Goal: Ask a question: Seek information or help from site administrators or community

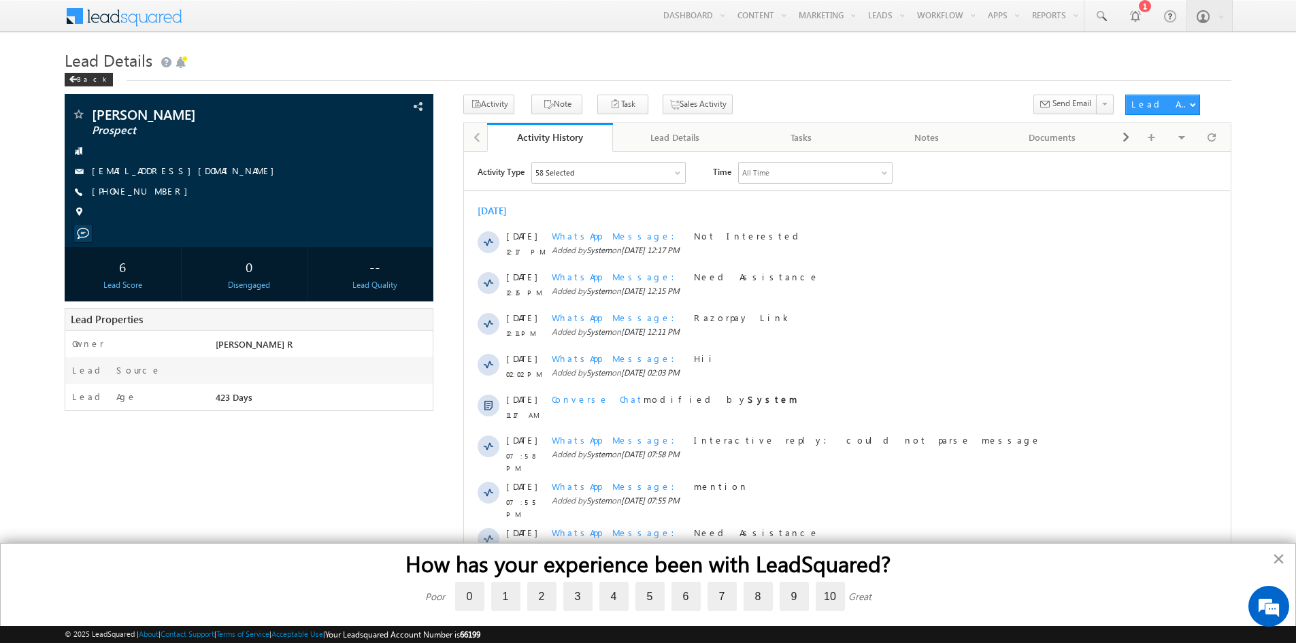
click at [1275, 557] on button "×" at bounding box center [1279, 559] width 13 height 22
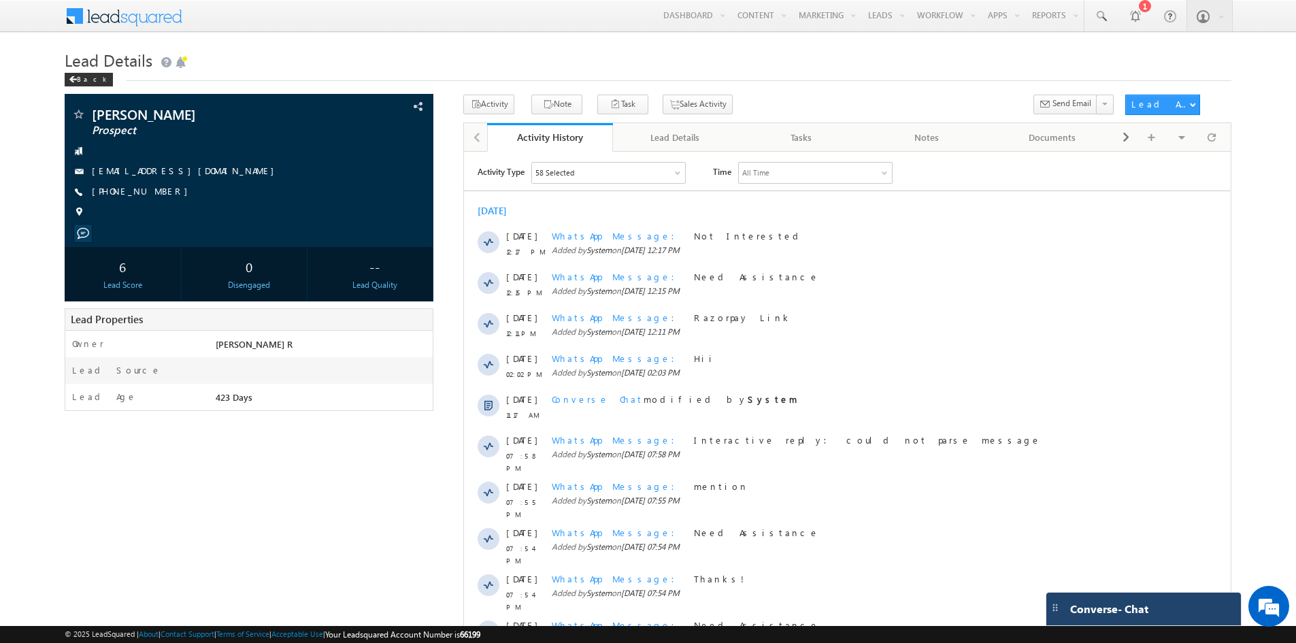
click at [1158, 604] on div "Converse - Chat" at bounding box center [1130, 609] width 133 height 12
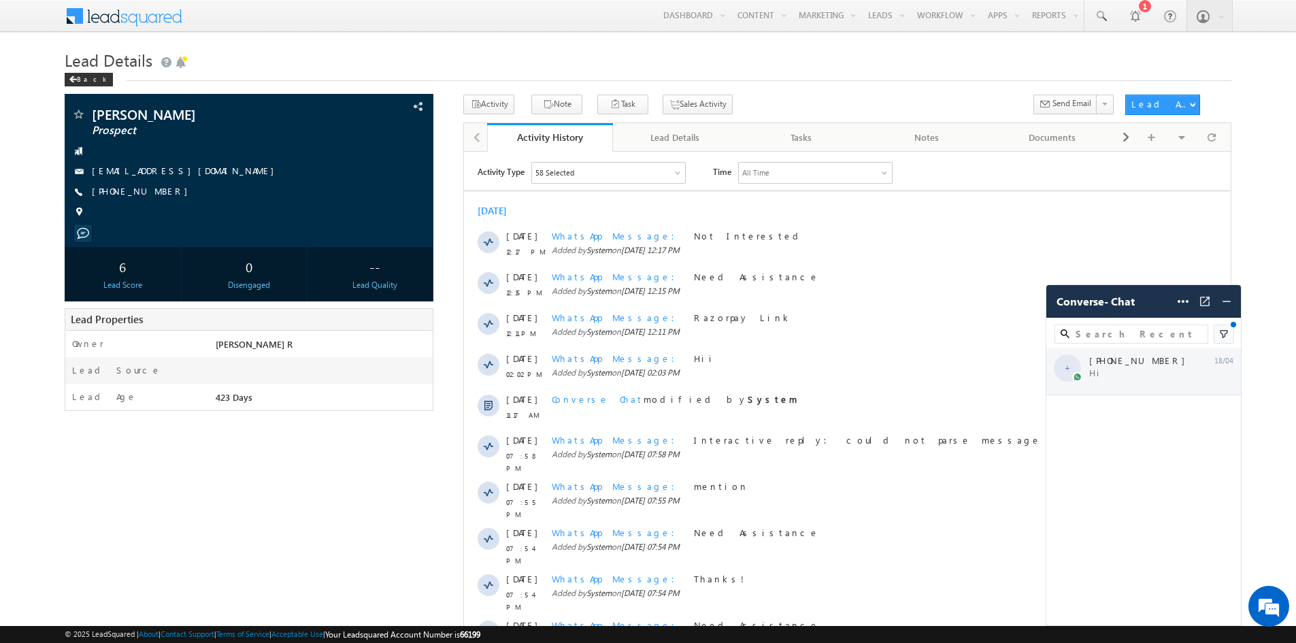
click at [1143, 370] on div "+ +91-8012144822 Hi 18/04" at bounding box center [1144, 372] width 195 height 48
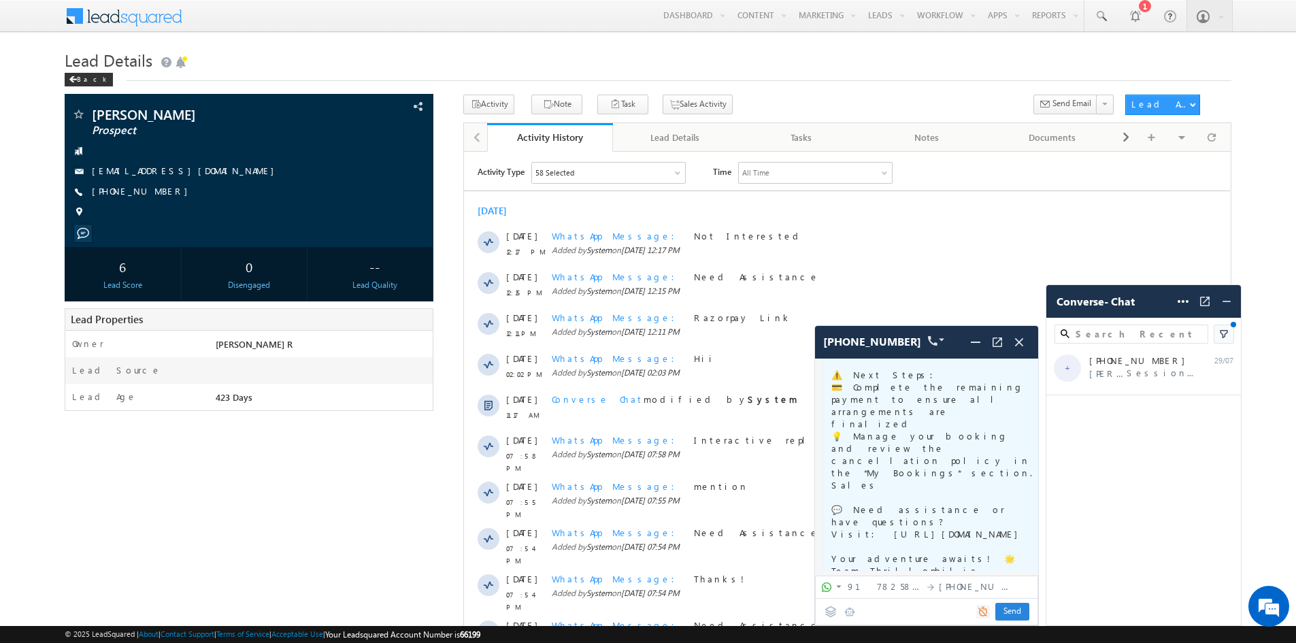
scroll to position [68, 0]
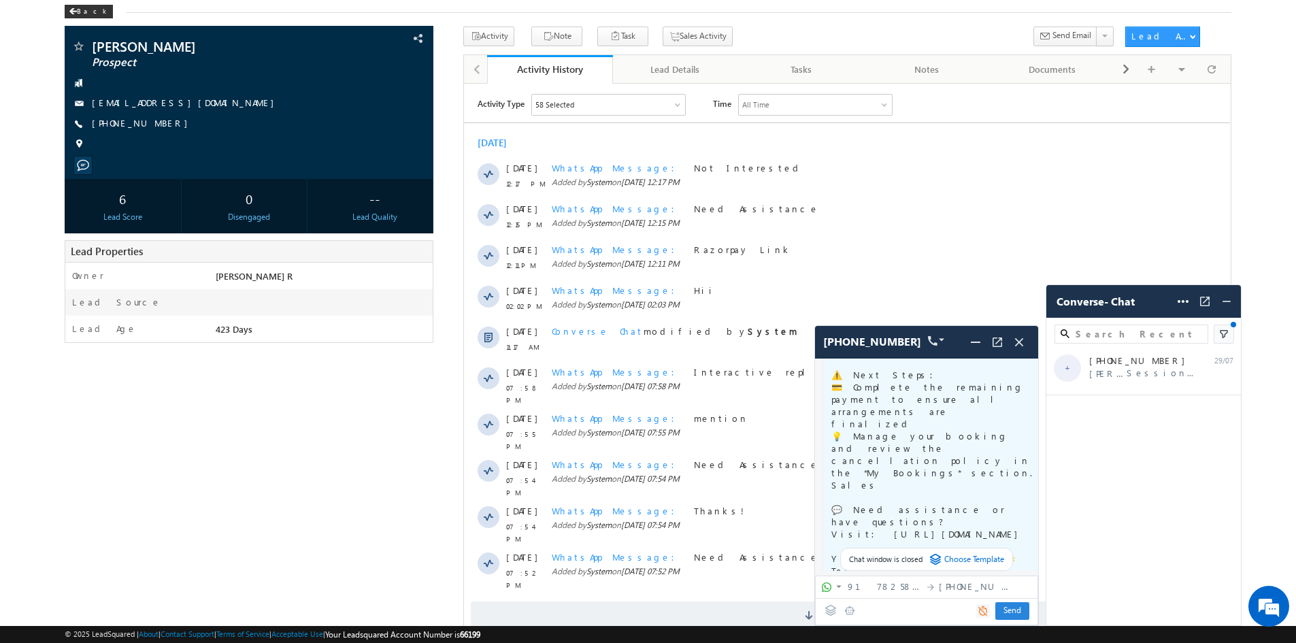
click at [891, 605] on div "Send Send" at bounding box center [927, 611] width 216 height 24
click at [882, 613] on div "Send Send" at bounding box center [927, 611] width 216 height 24
click at [832, 615] on icon at bounding box center [831, 610] width 12 height 11
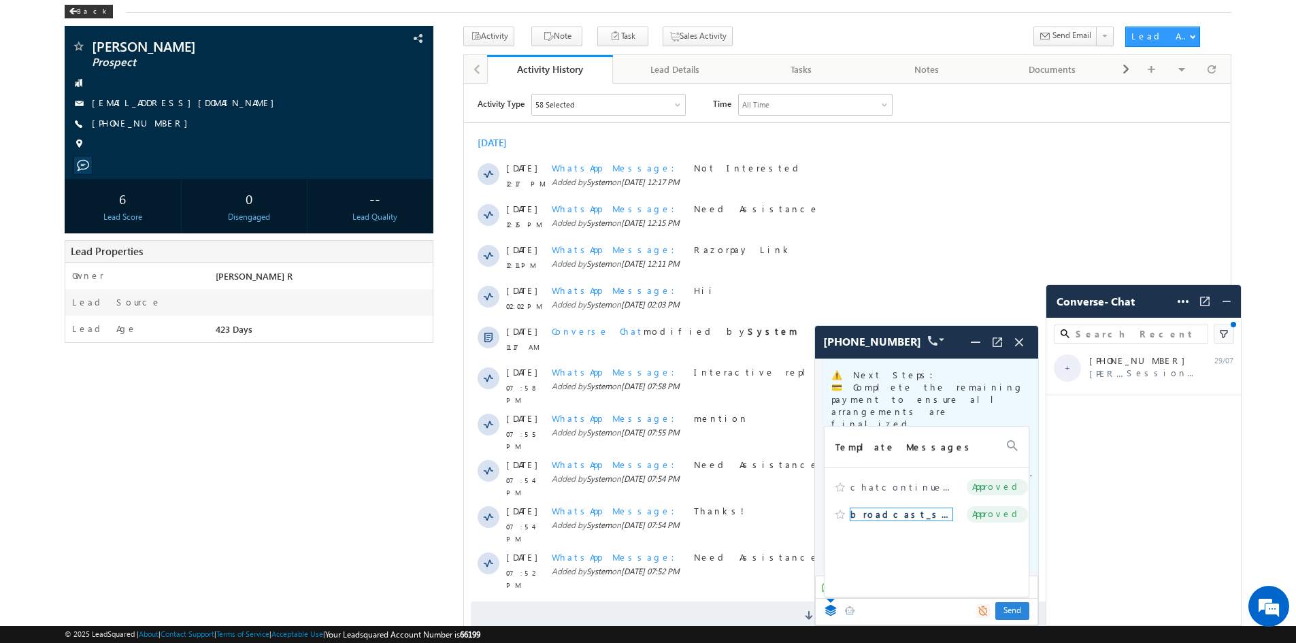
click at [873, 512] on span "broadcast_session" at bounding box center [902, 514] width 102 height 12
type textarea "Ganesh Krishna Hello, Thank you for reaching out to our support team. I trust t…"
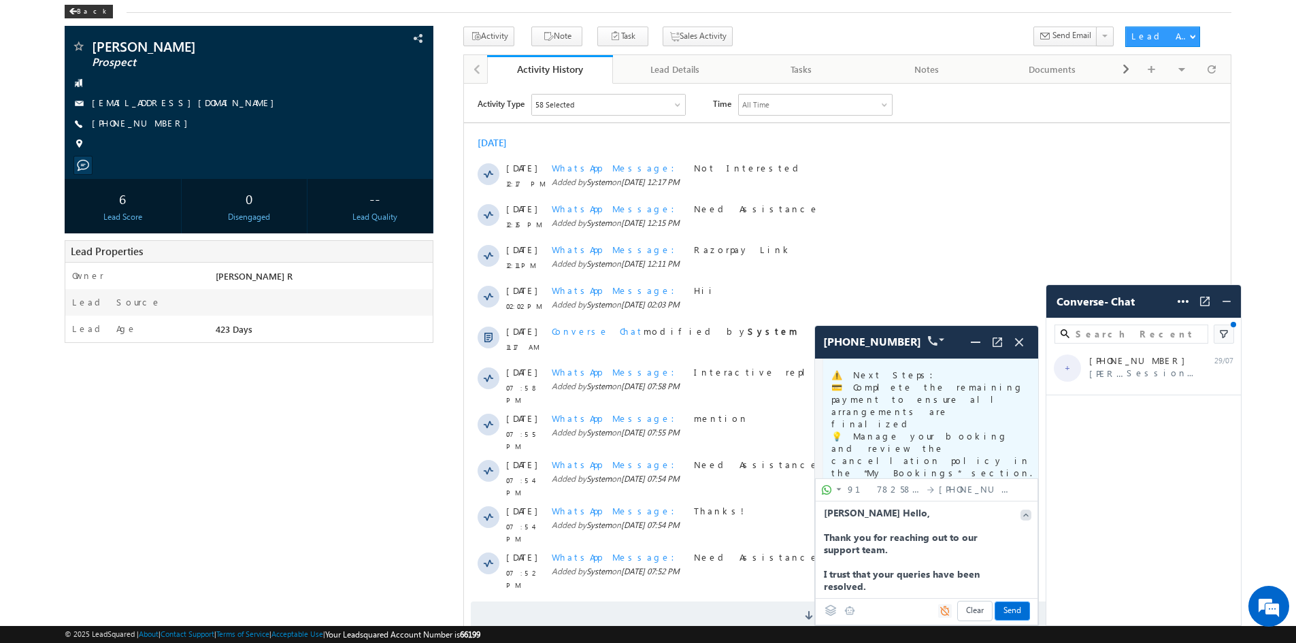
click at [1019, 610] on span "Send" at bounding box center [1013, 611] width 34 height 18
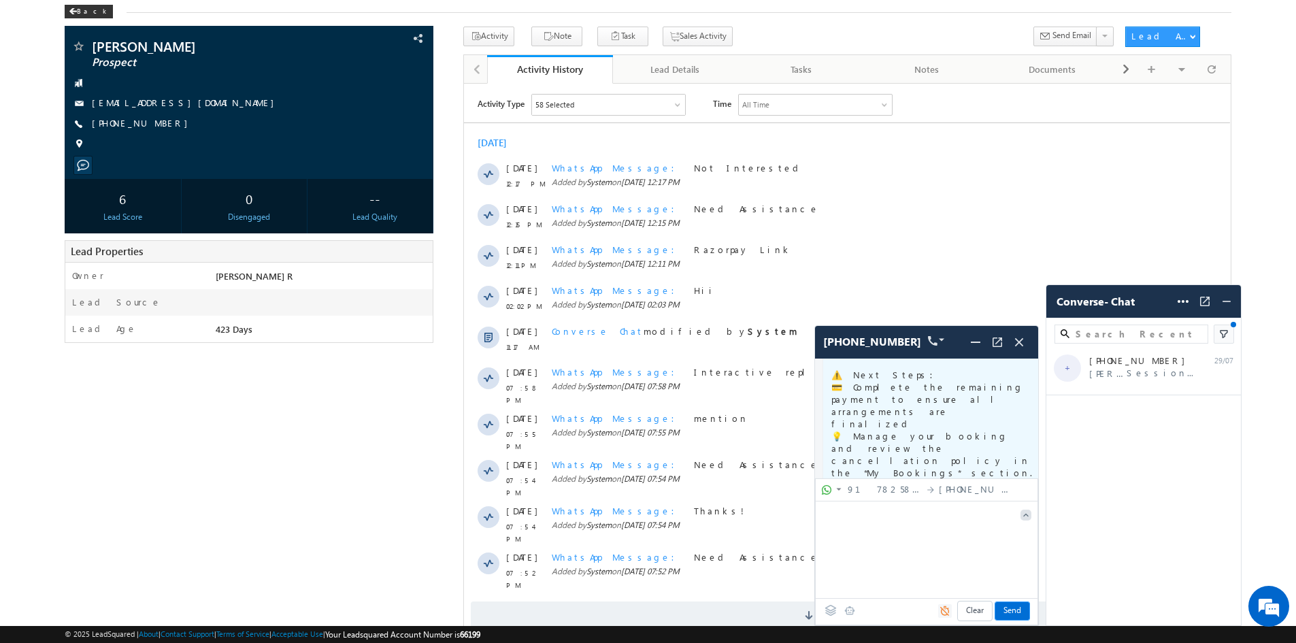
scroll to position [11758, 0]
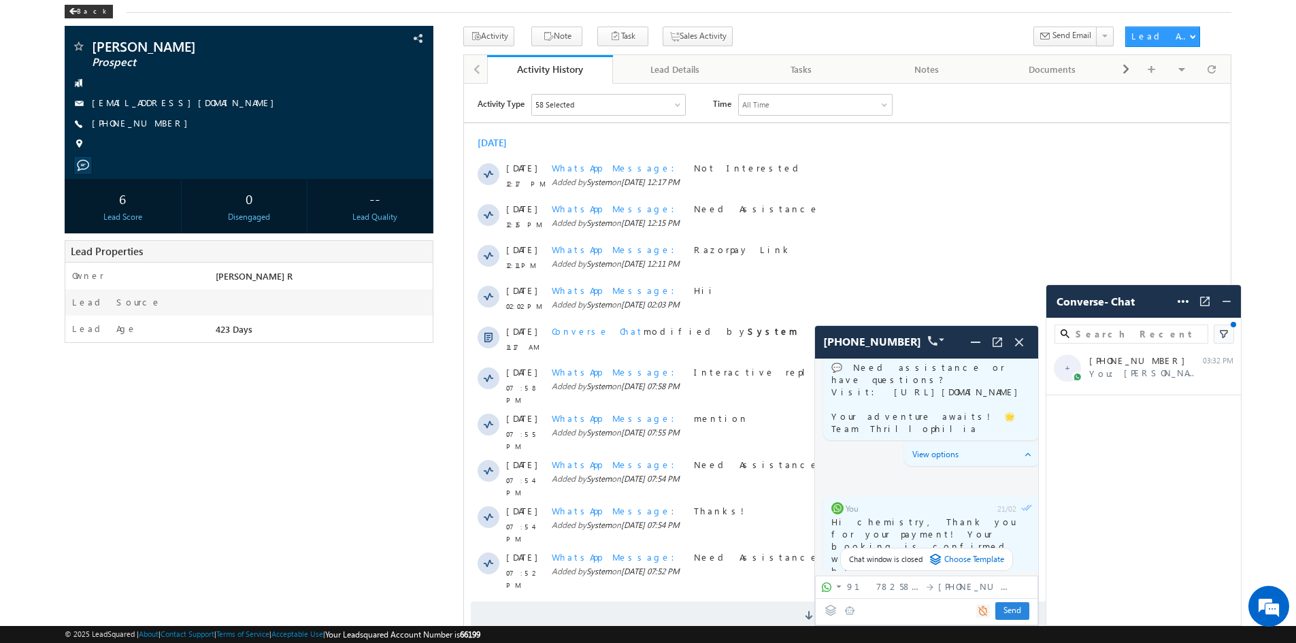
click at [945, 558] on span "Choose Template" at bounding box center [975, 560] width 60 height 14
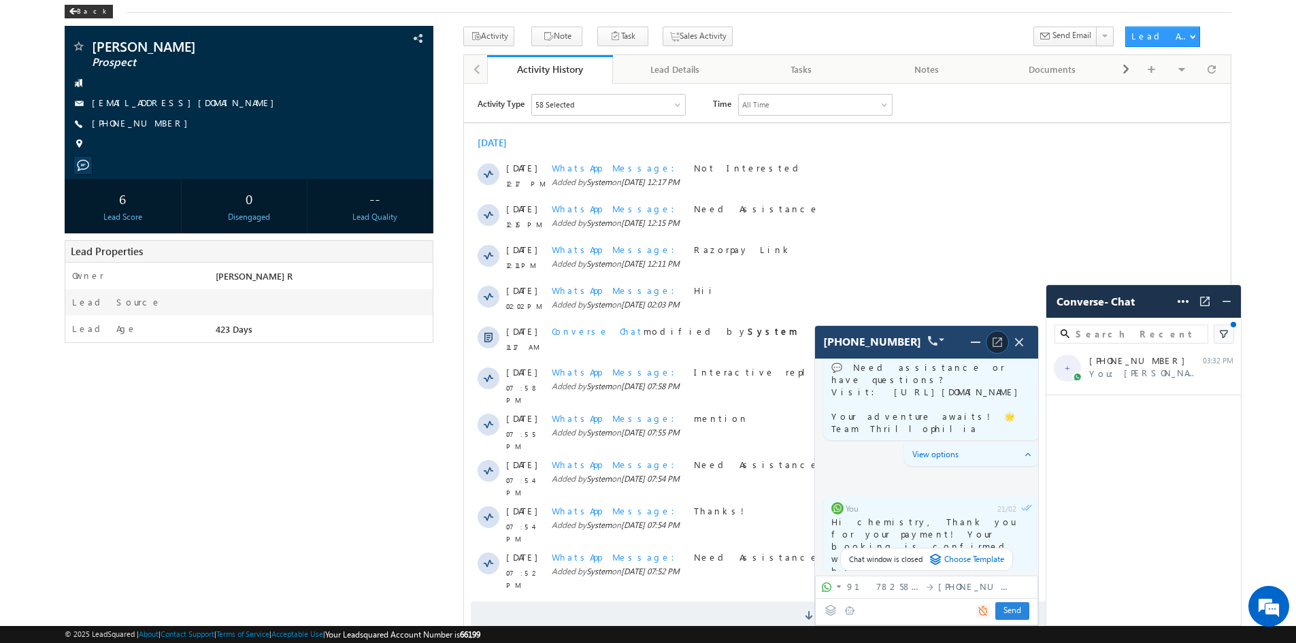
click at [993, 343] on img at bounding box center [998, 342] width 14 height 14
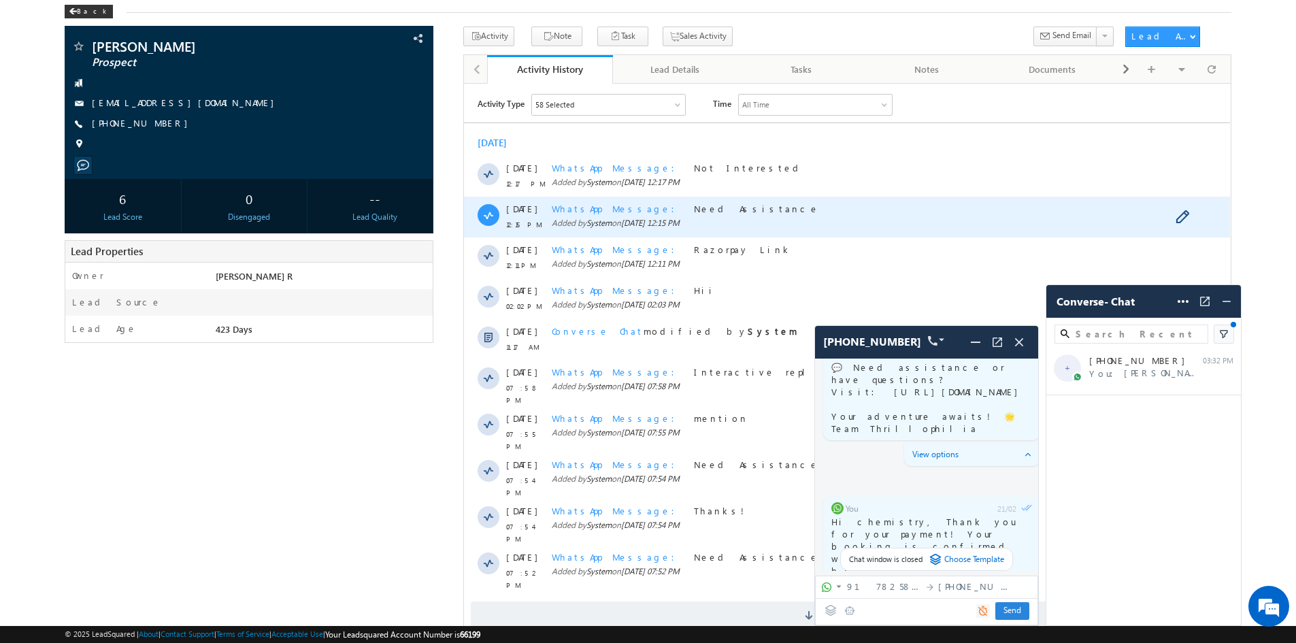
click at [838, 221] on span "Added by System on 30 Jul 2025 12:15 PM" at bounding box center [853, 222] width 602 height 12
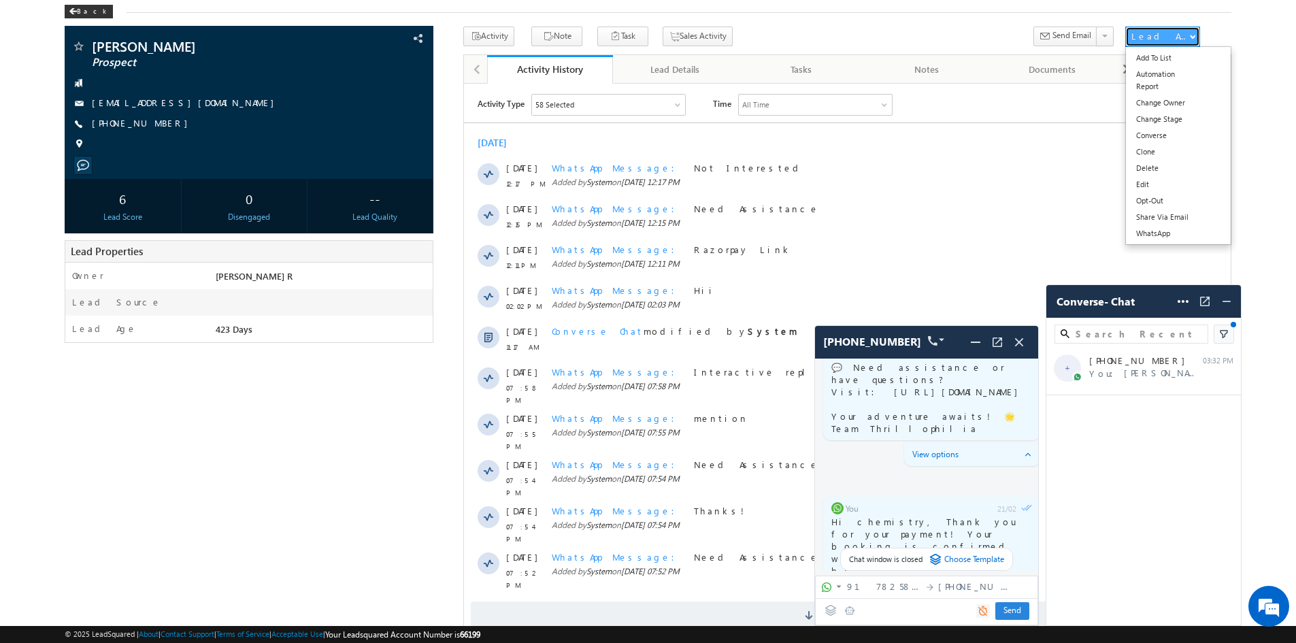
click at [1147, 37] on div "Lead Actions" at bounding box center [1161, 36] width 58 height 12
click at [1276, 39] on body "Menu QA Gallabox qa@ga llabo x.com" at bounding box center [648, 356] width 1296 height 849
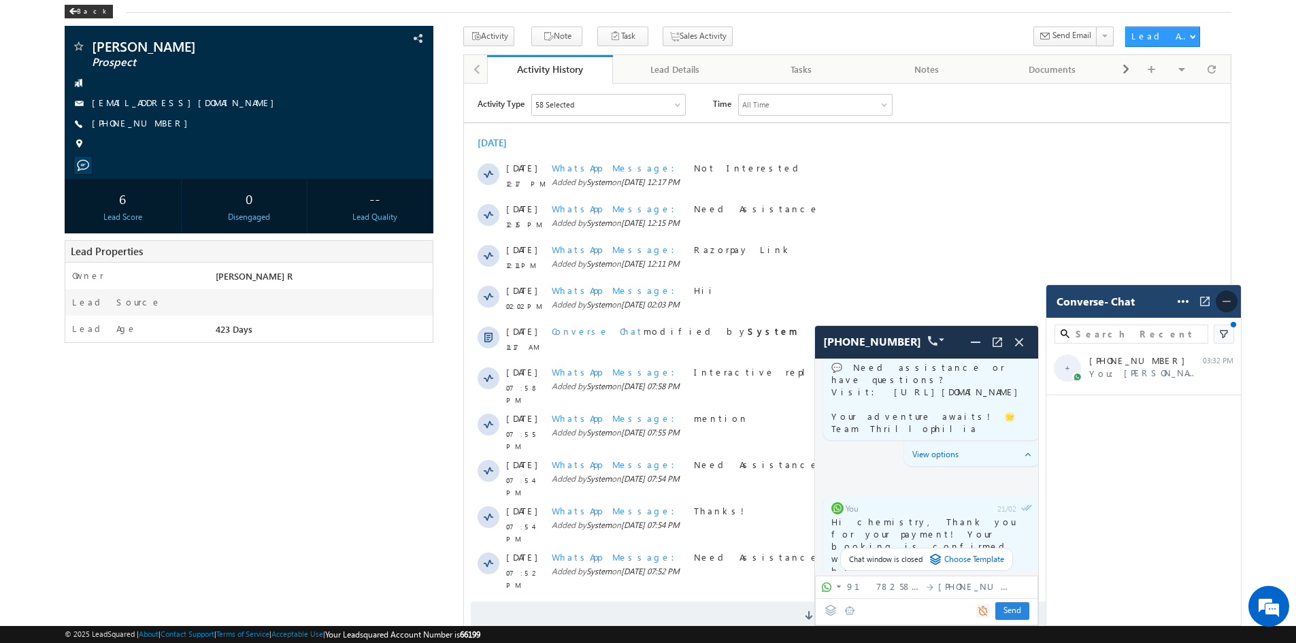
drag, startPoint x: 1223, startPoint y: 304, endPoint x: 743, endPoint y: 222, distance: 486.7
click at [1223, 304] on img at bounding box center [1227, 302] width 14 height 14
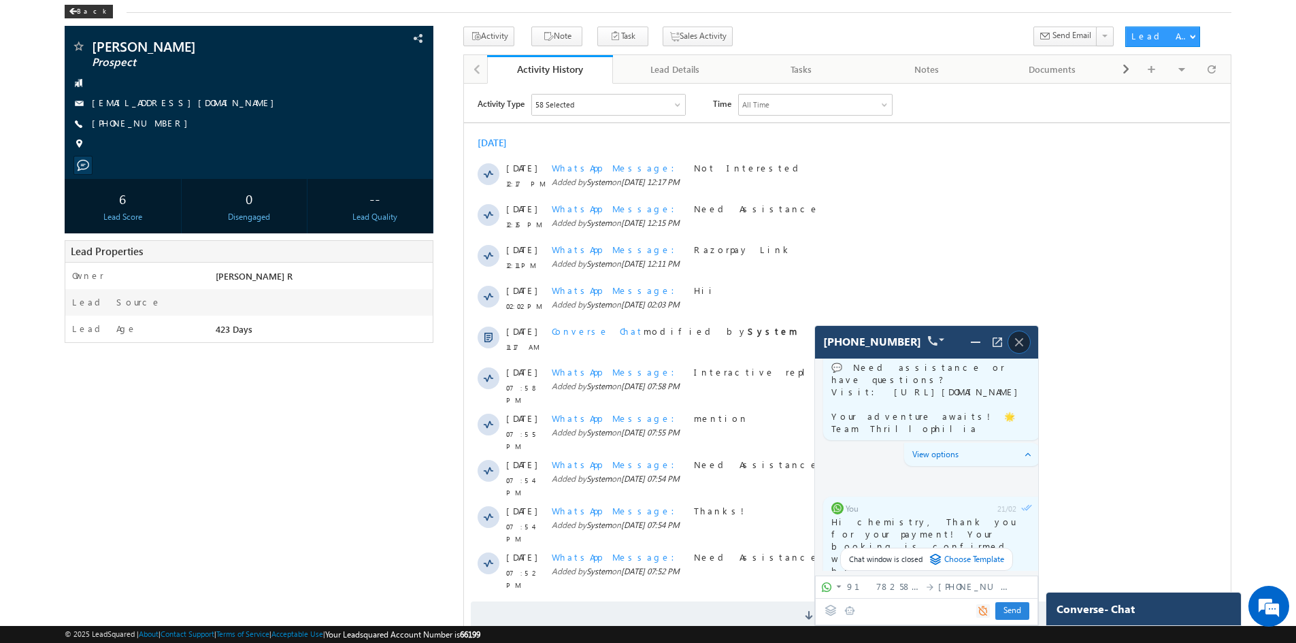
click at [1027, 345] on span at bounding box center [1020, 342] width 22 height 22
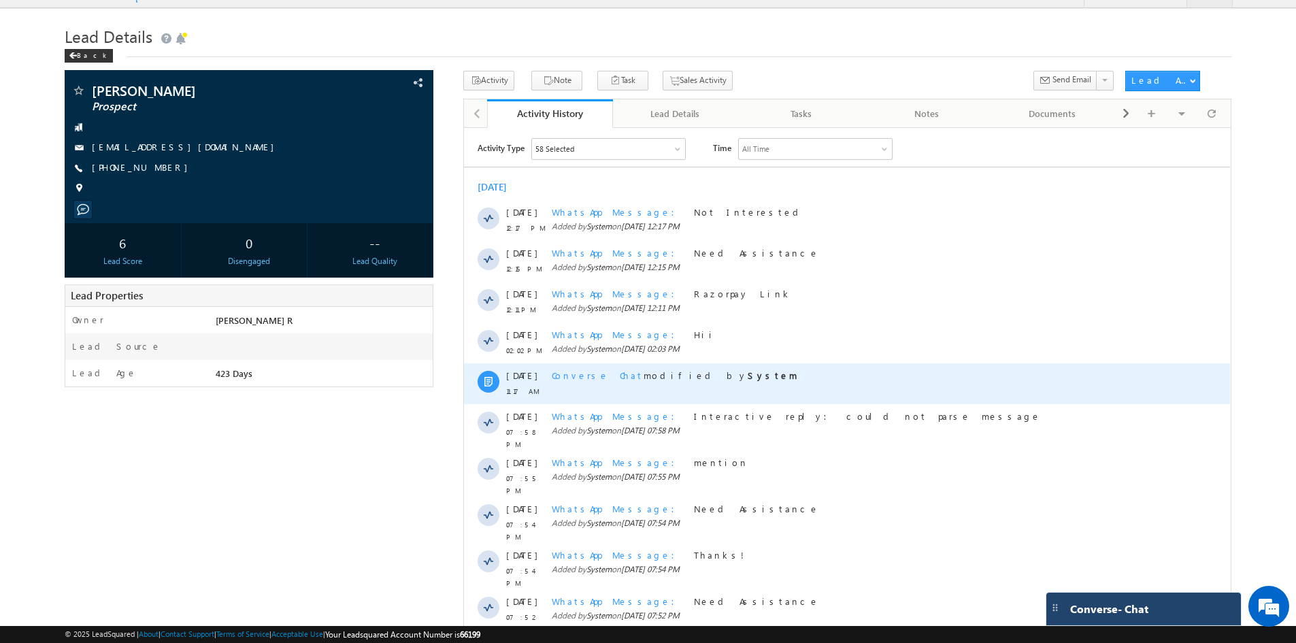
scroll to position [0, 0]
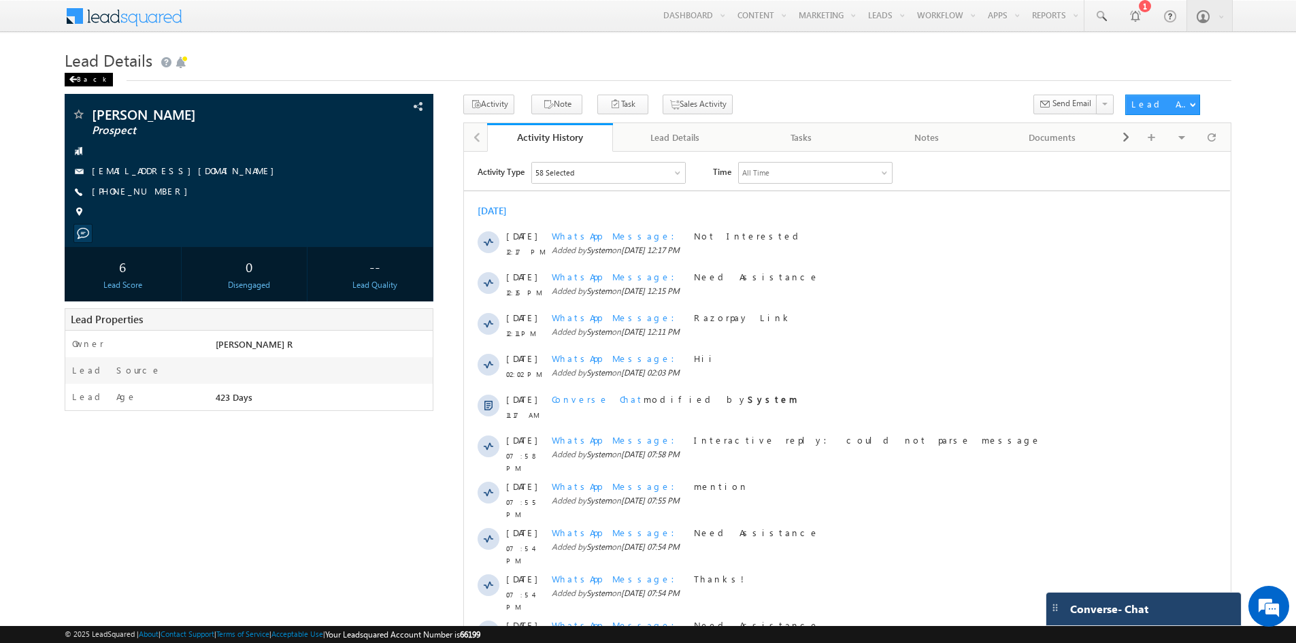
click at [79, 73] on div "Back" at bounding box center [89, 80] width 48 height 14
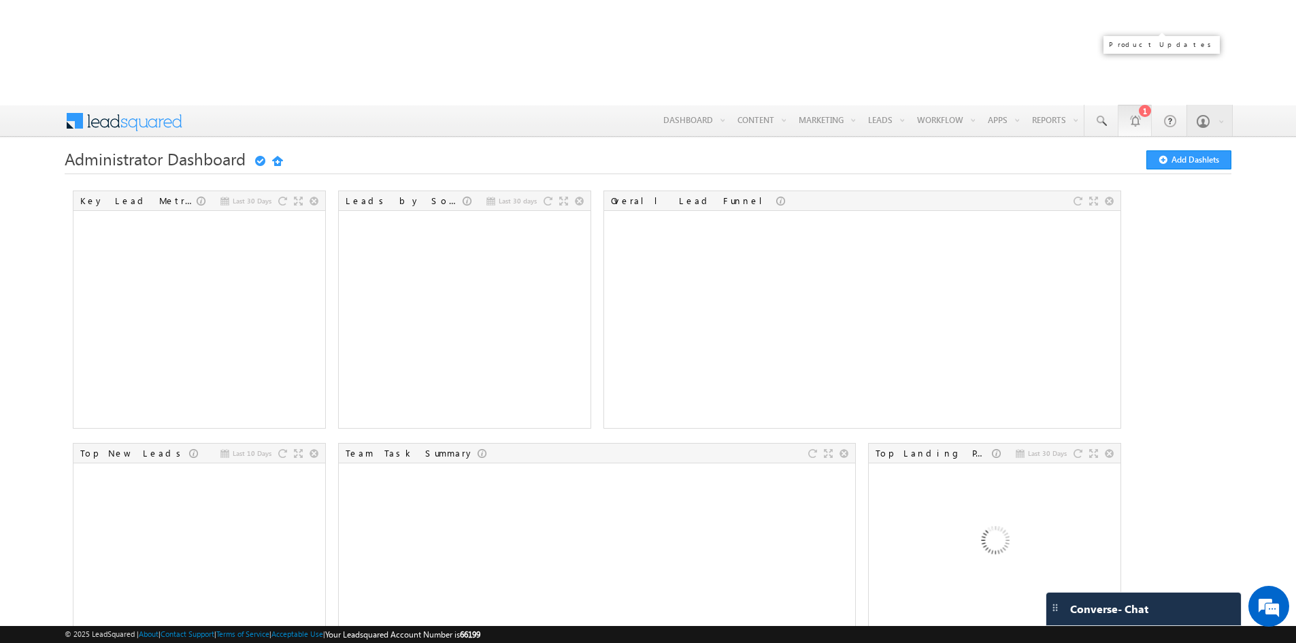
click at [1143, 105] on link "1" at bounding box center [1135, 120] width 34 height 31
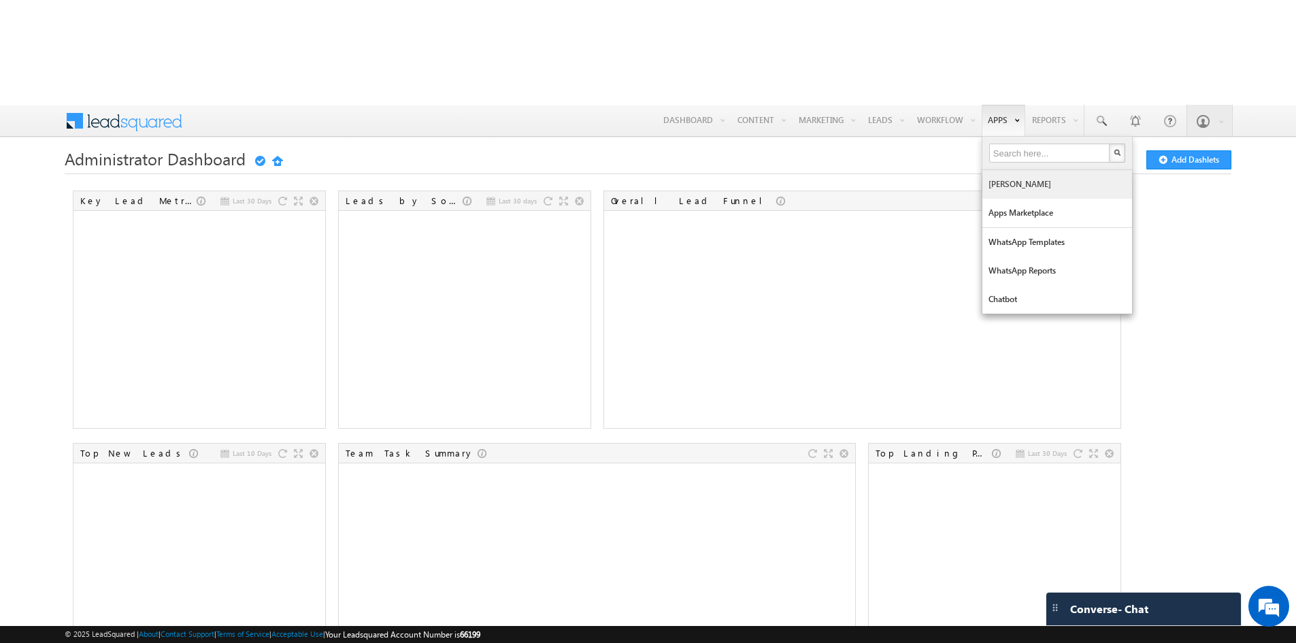
click at [998, 170] on link "[PERSON_NAME]" at bounding box center [1058, 184] width 150 height 29
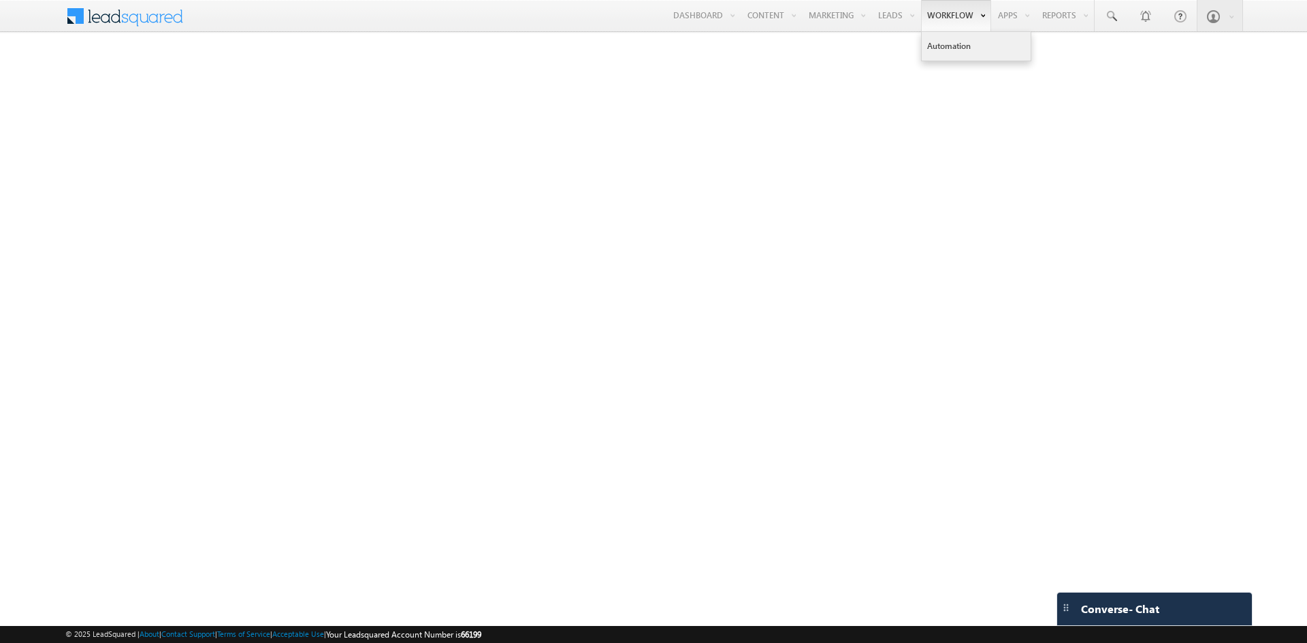
click at [925, 37] on link "Automation" at bounding box center [975, 46] width 109 height 29
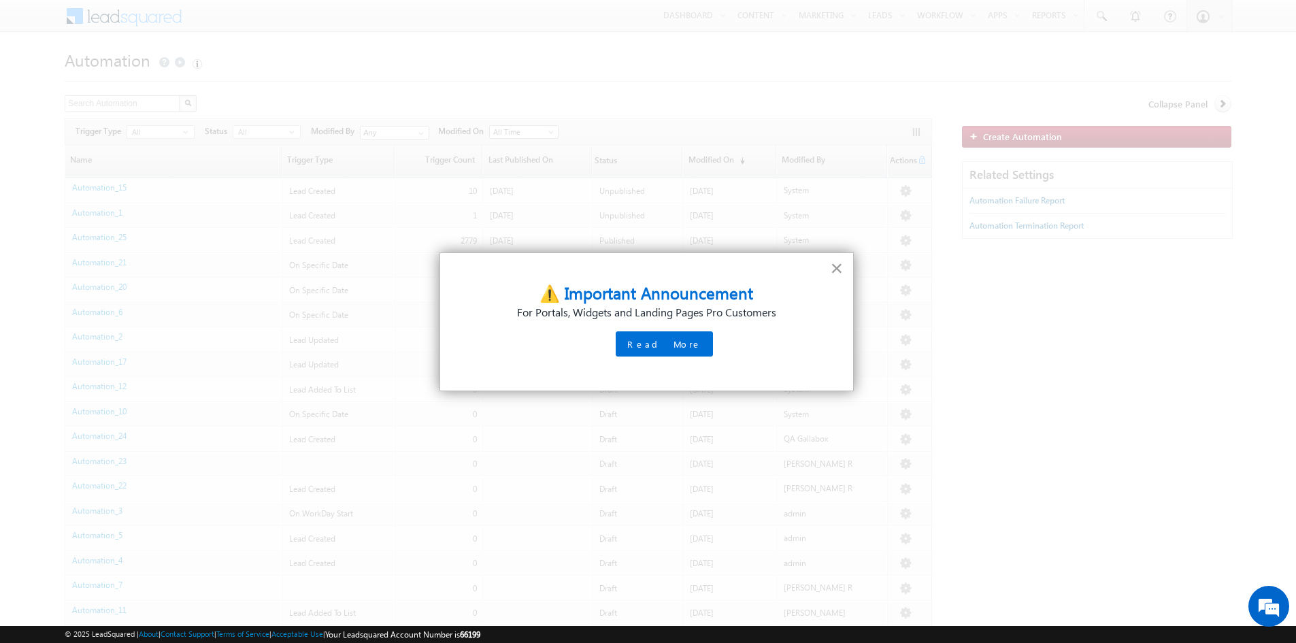
click at [843, 272] on button "×" at bounding box center [836, 268] width 13 height 22
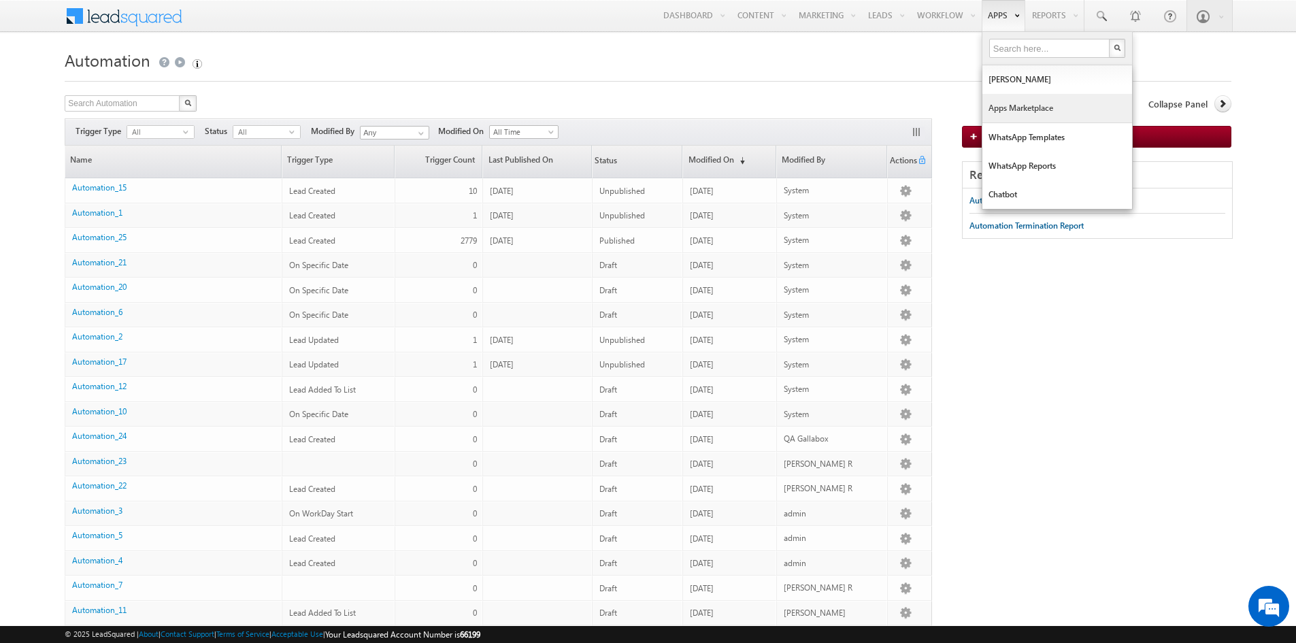
click at [1018, 103] on link "Apps Marketplace" at bounding box center [1058, 108] width 150 height 29
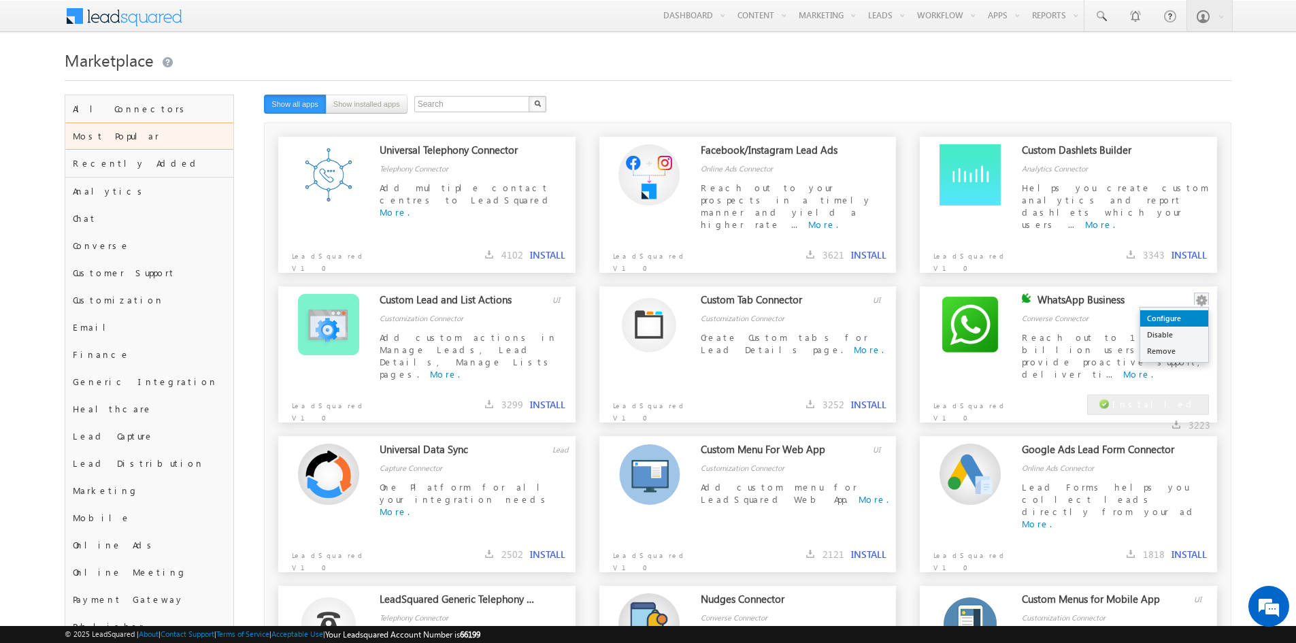
click at [1173, 325] on link "Configure" at bounding box center [1175, 318] width 68 height 16
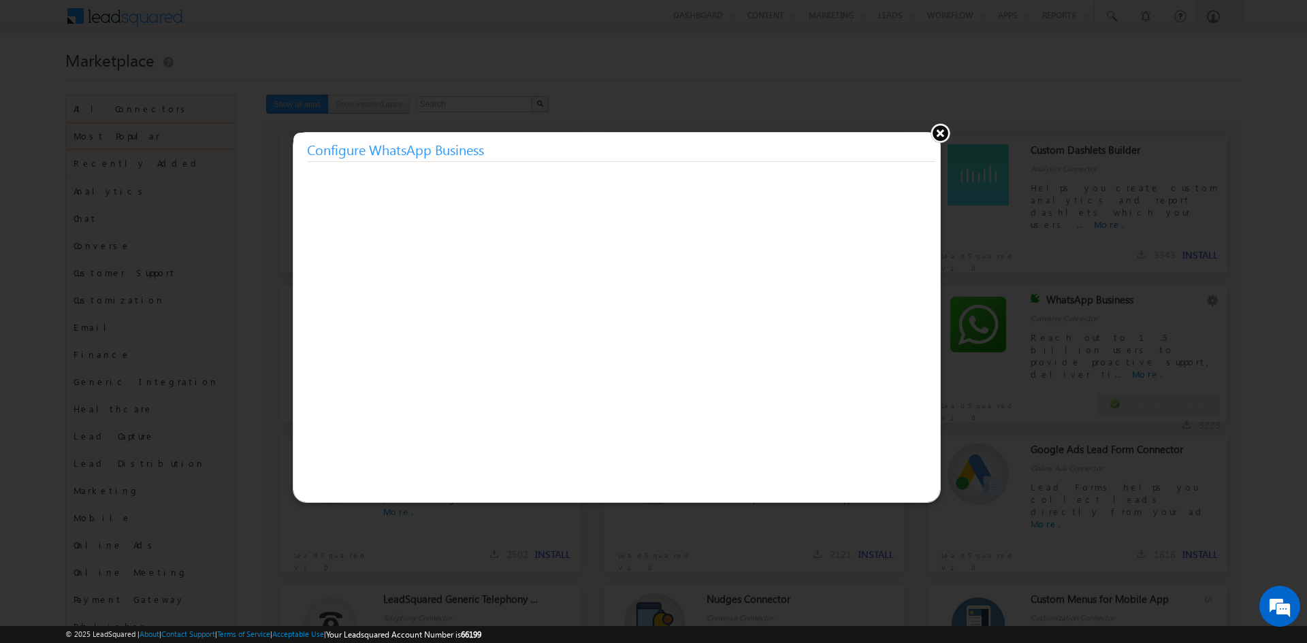
click at [932, 131] on button at bounding box center [940, 132] width 20 height 20
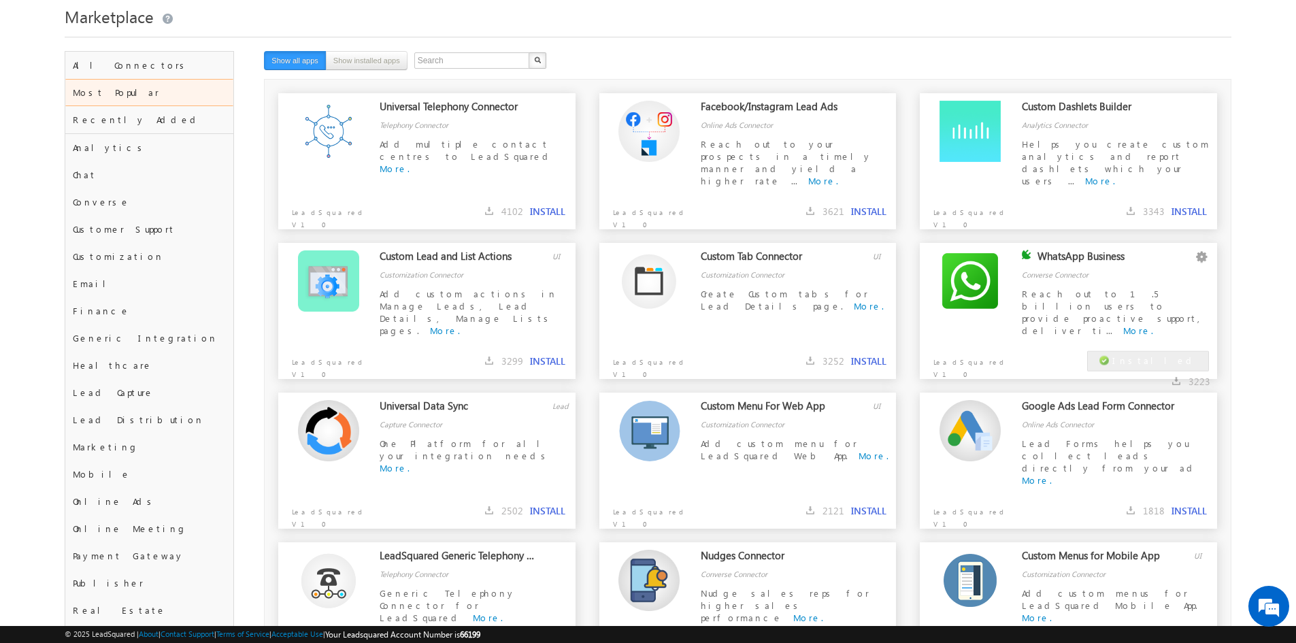
scroll to position [68, 0]
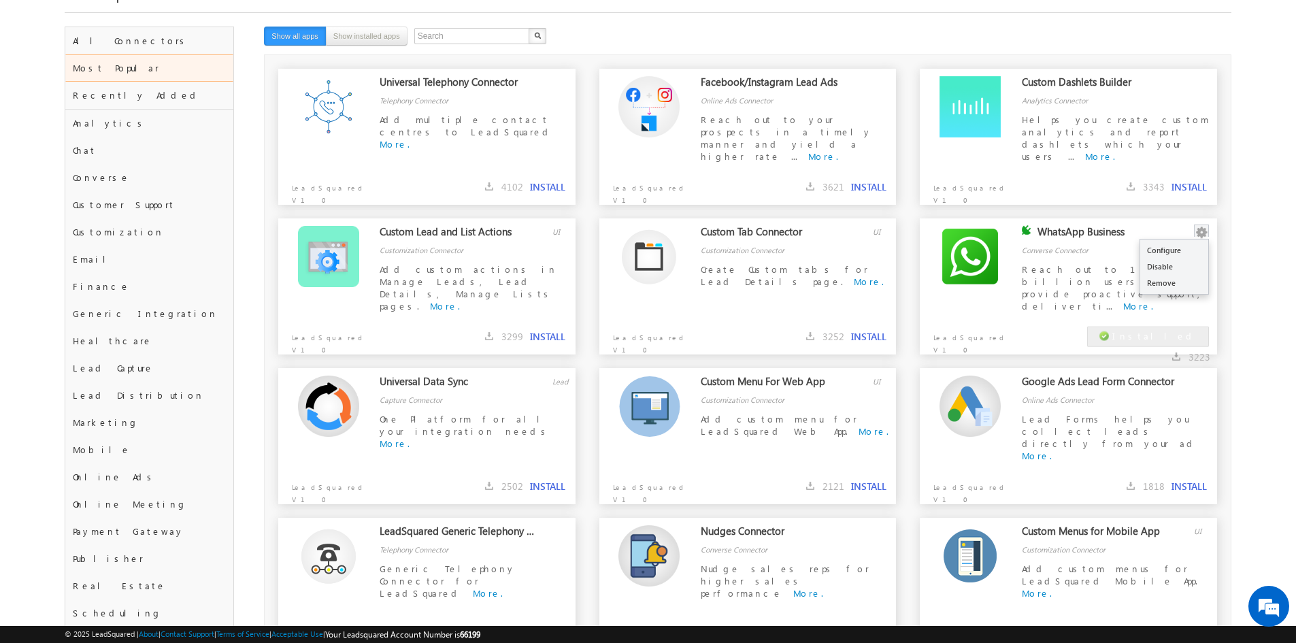
click at [1204, 229] on button "button" at bounding box center [1202, 233] width 14 height 14
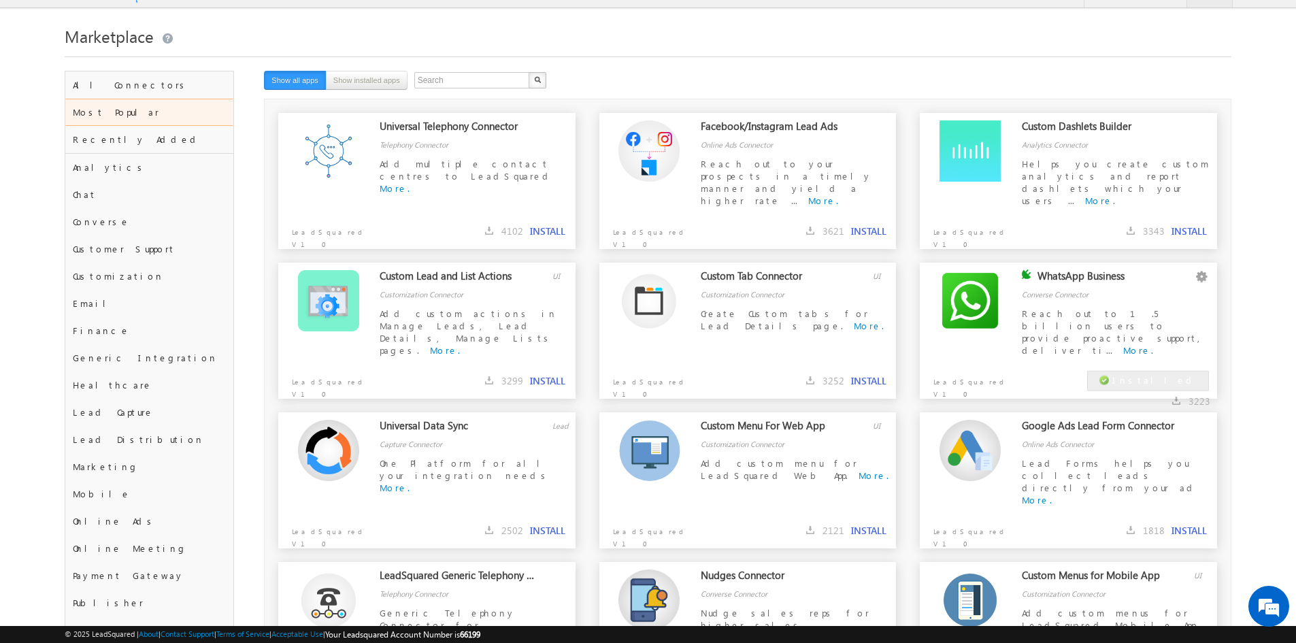
scroll to position [0, 0]
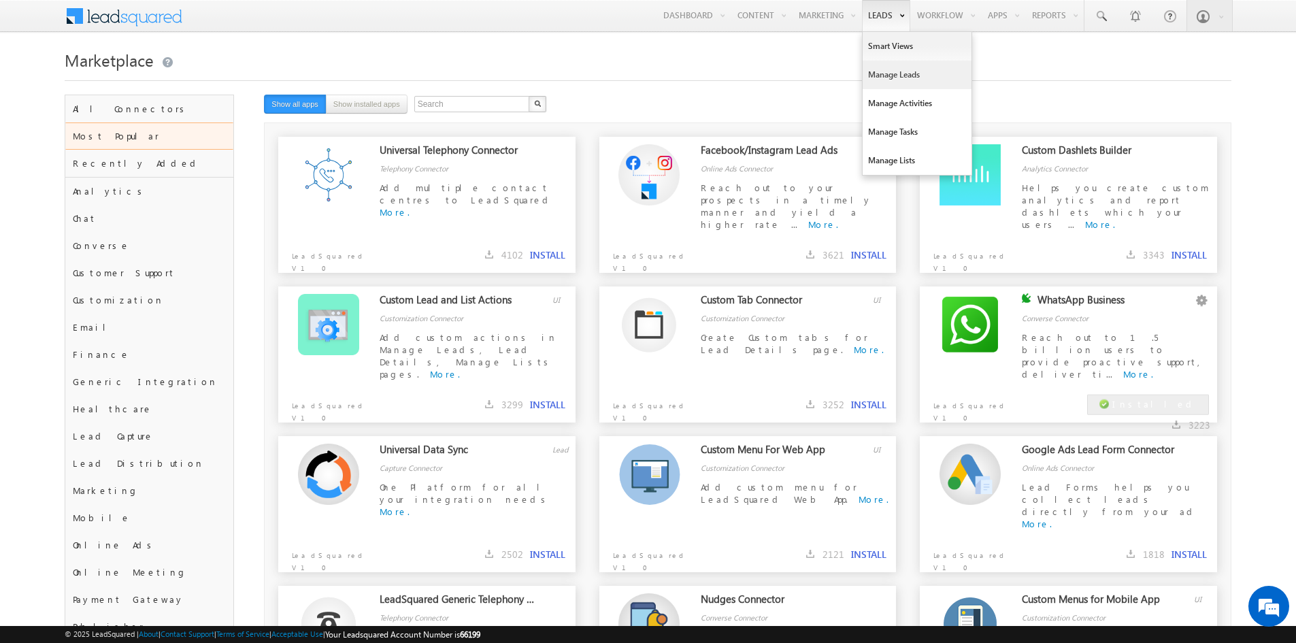
click at [893, 68] on link "Manage Leads" at bounding box center [917, 75] width 109 height 29
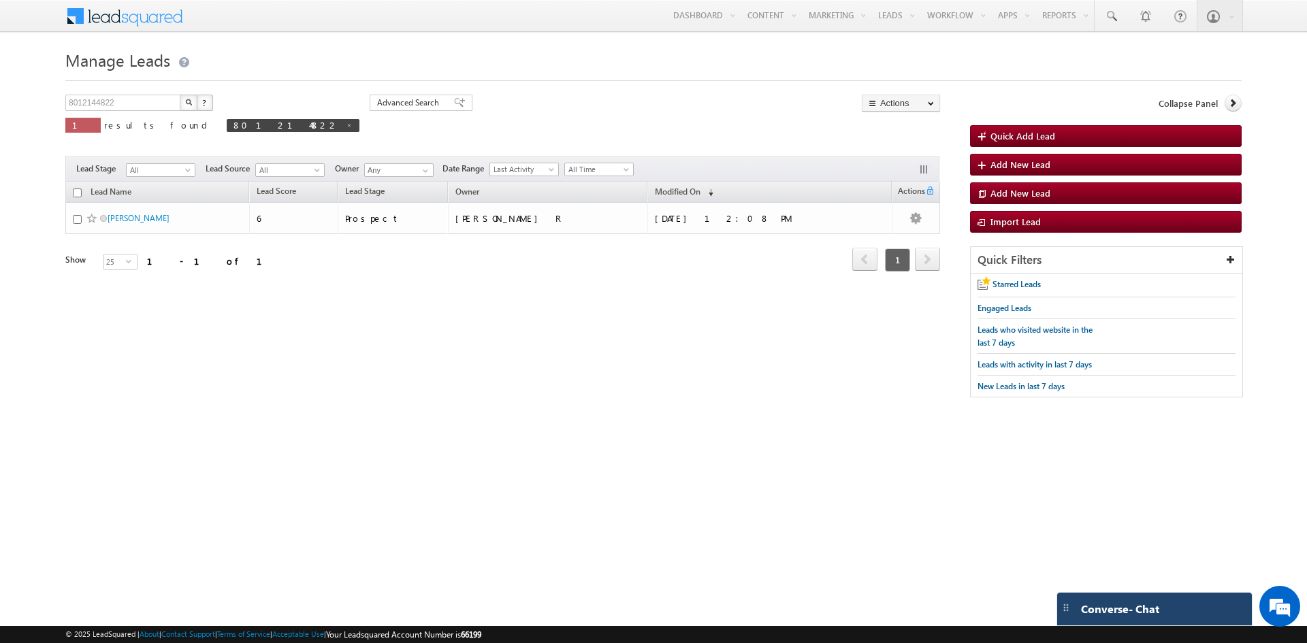
click at [1108, 598] on div "Converse - Chat" at bounding box center [1154, 609] width 195 height 33
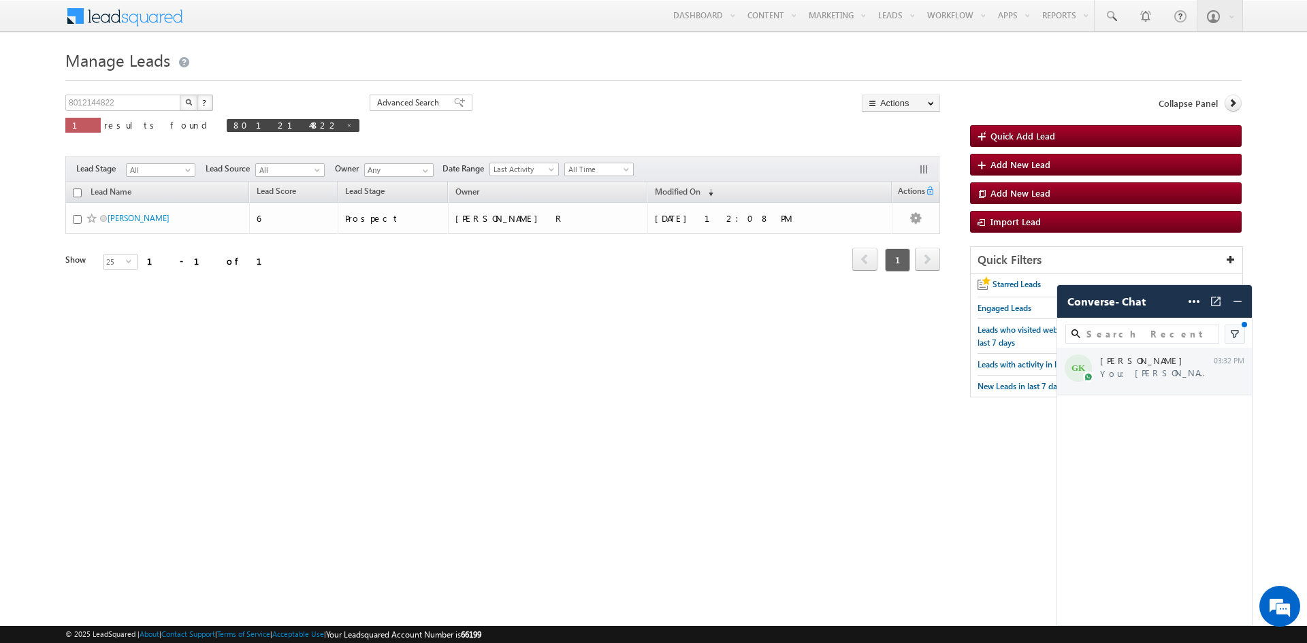
click at [1131, 381] on div "[PERSON_NAME] You: [PERSON_NAME] Hello, Thank you for rea... 03:32 PM" at bounding box center [1154, 372] width 195 height 48
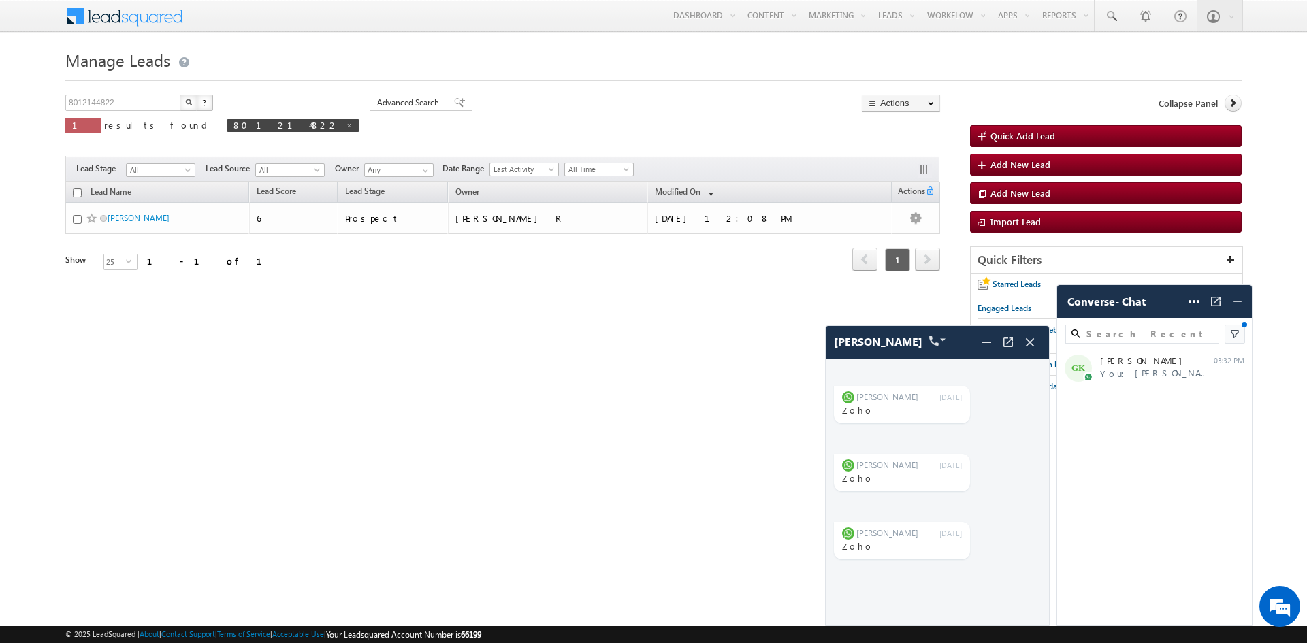
scroll to position [11677, 0]
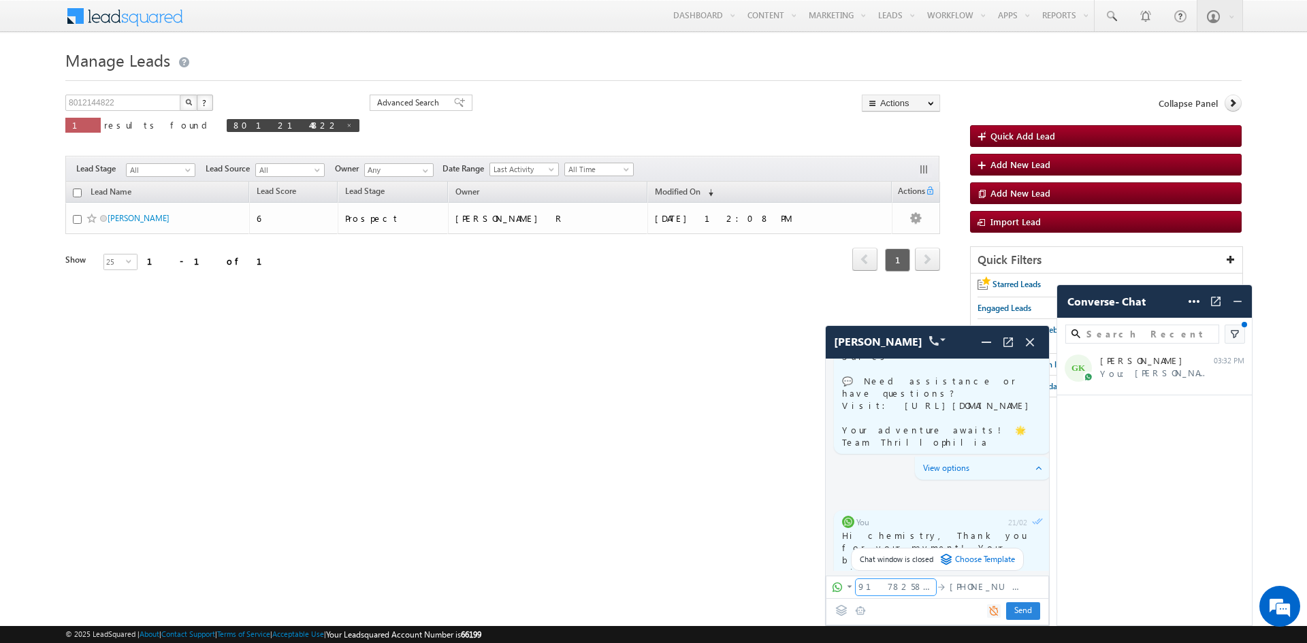
click at [898, 595] on div "917825877797" at bounding box center [895, 587] width 80 height 16
click at [869, 589] on span "917825877797" at bounding box center [895, 586] width 75 height 12
click at [512, 339] on div "8012144822 X ? 1 results found 8012144822 Advanced Search Advanced Search Advan…" at bounding box center [653, 253] width 1176 height 316
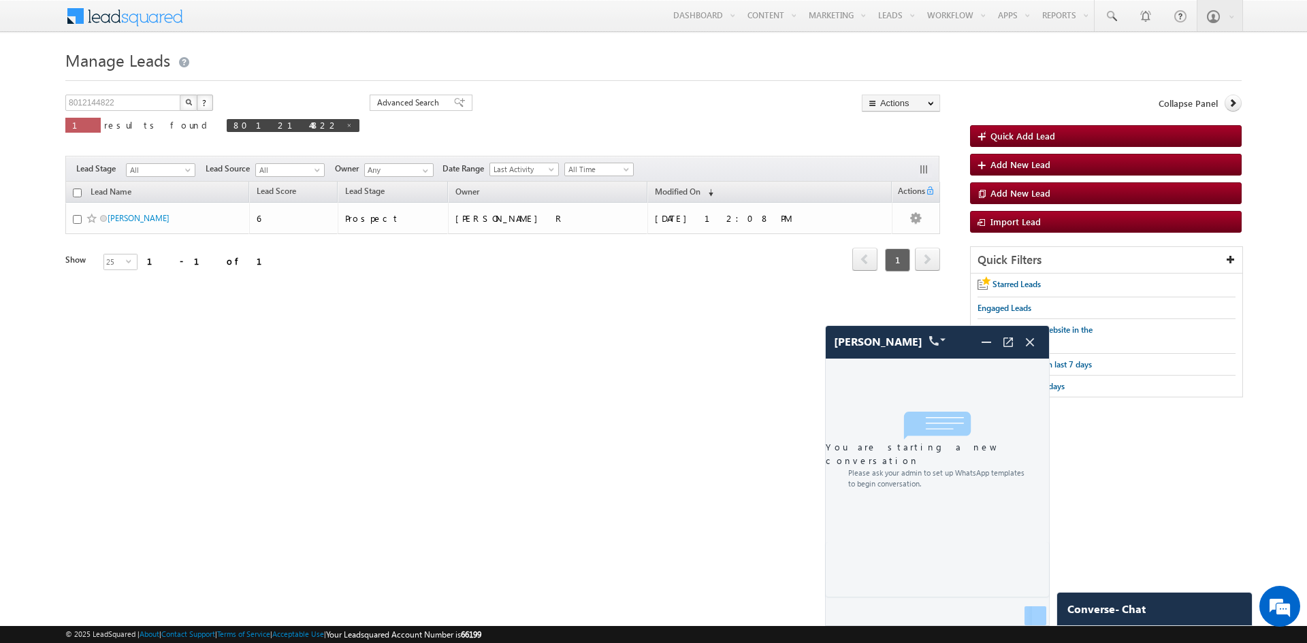
click at [606, 350] on div "8012144822 X ? 1 results found 8012144822 Advanced Search Advanced Search Advan…" at bounding box center [653, 253] width 1176 height 316
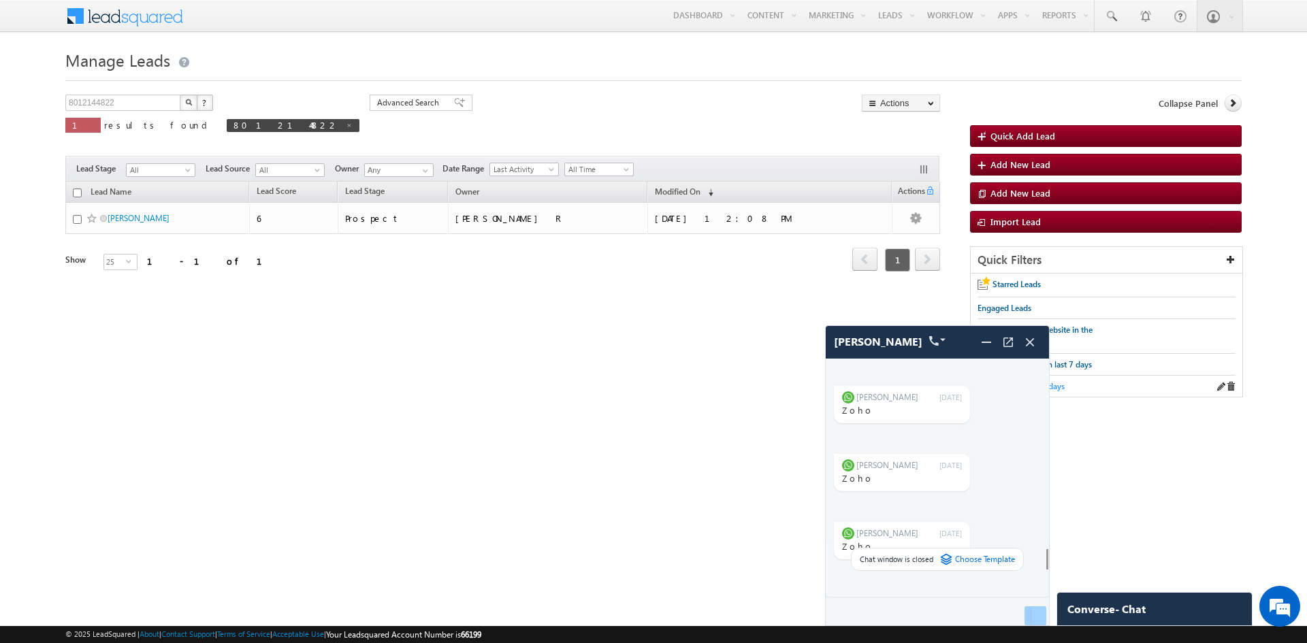
scroll to position [11677, 0]
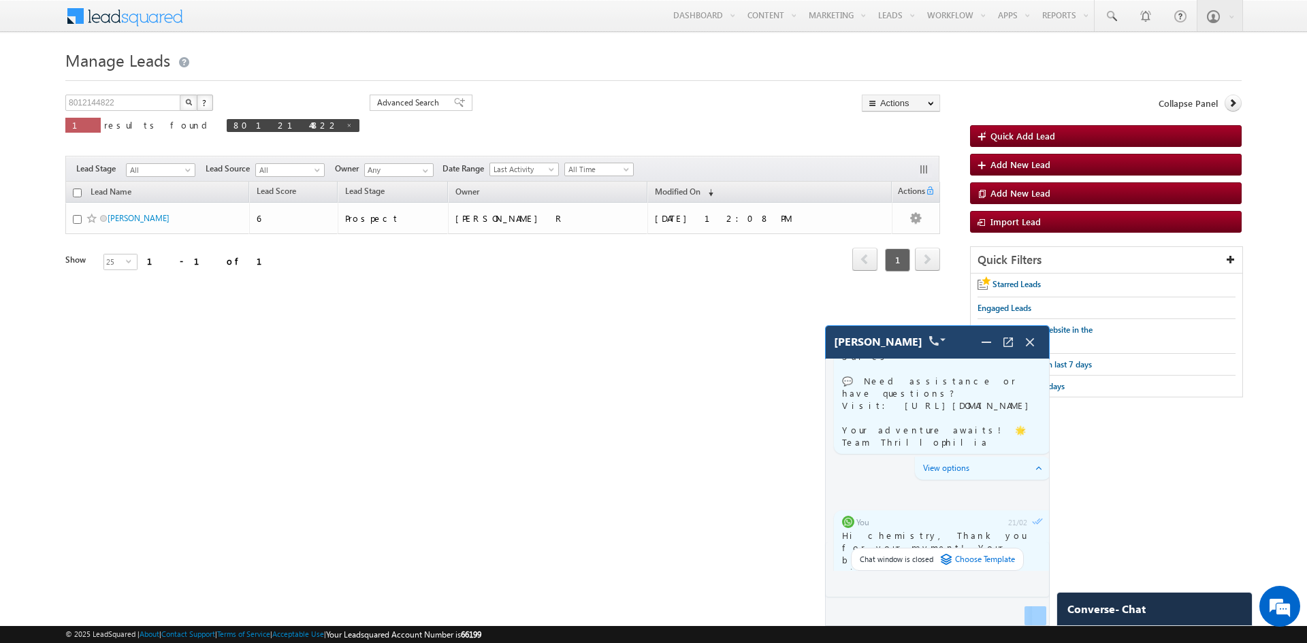
click at [1031, 353] on div "Ganesh Krishna" at bounding box center [936, 342] width 223 height 33
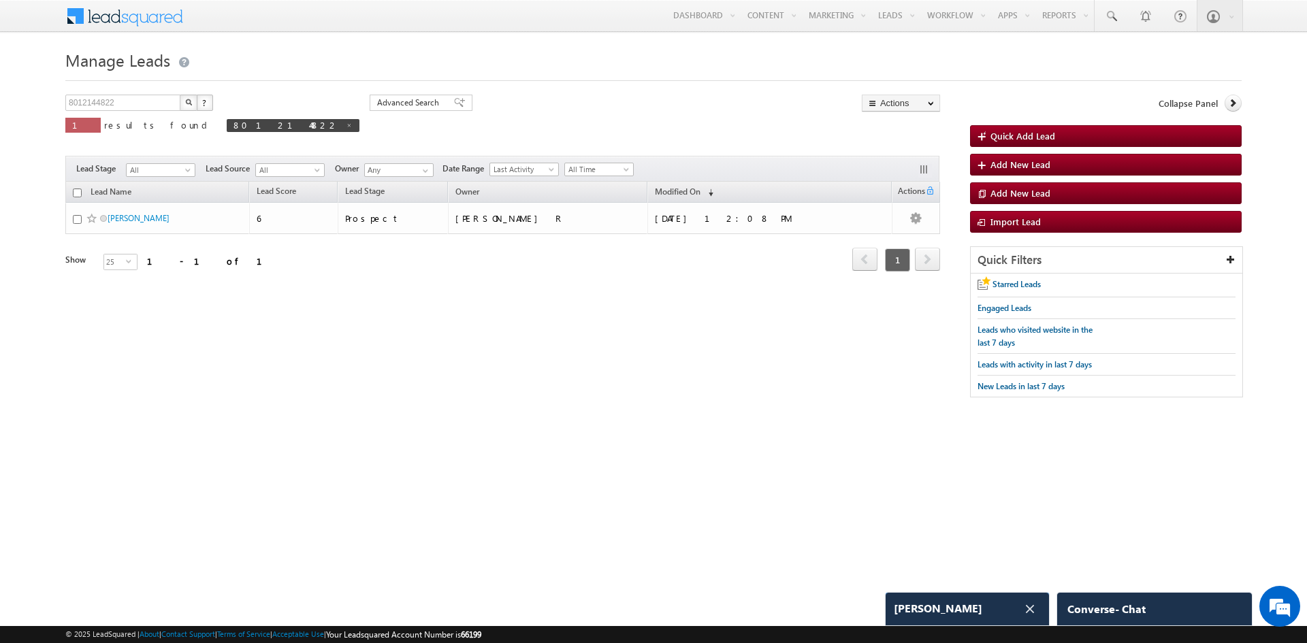
scroll to position [13710, 0]
click at [1117, 599] on div "Converse - Chat" at bounding box center [1154, 609] width 195 height 33
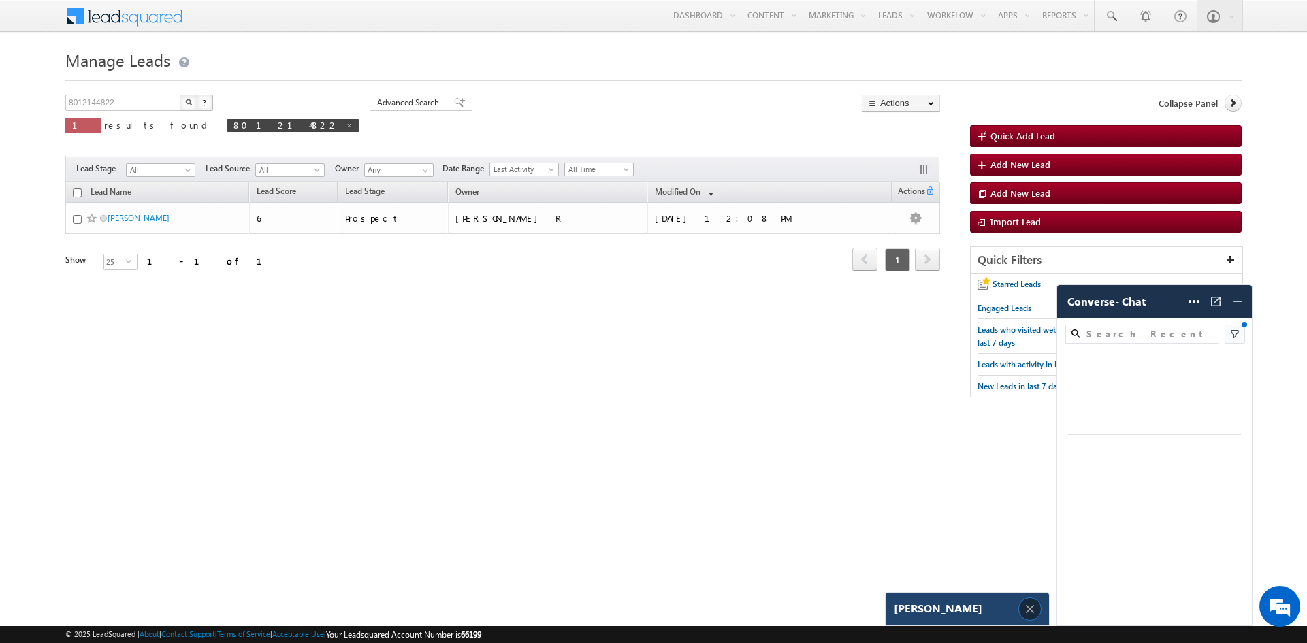
click at [1034, 604] on img at bounding box center [1029, 609] width 15 height 15
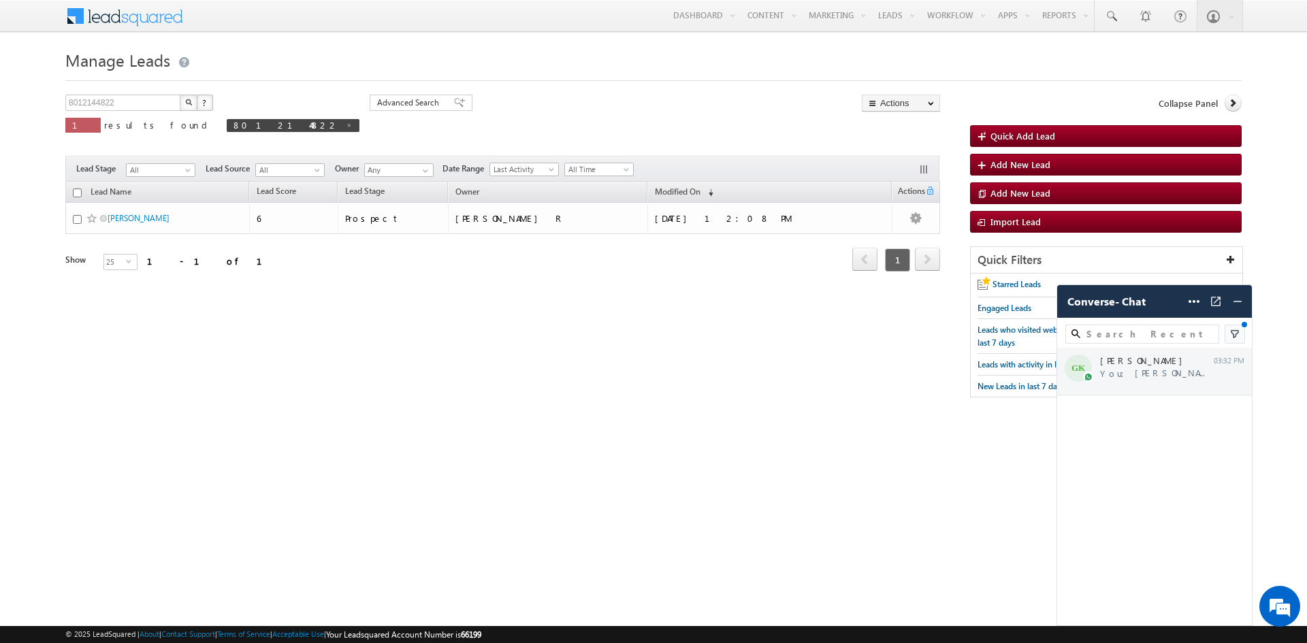
drag, startPoint x: 1127, startPoint y: 368, endPoint x: 1117, endPoint y: 373, distance: 11.3
click at [1124, 370] on div "GK Ganesh Krishna You: Ganesh Krishna Hello, Thank you for rea... 03:32 PM" at bounding box center [1154, 372] width 195 height 48
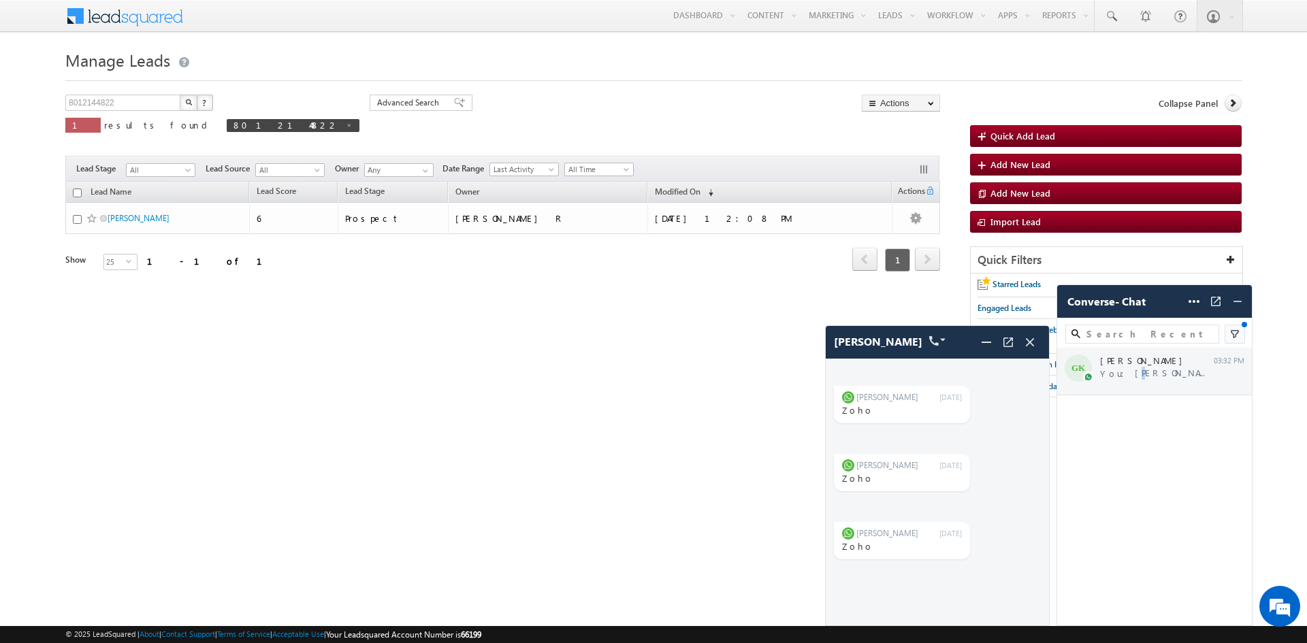
scroll to position [11677, 0]
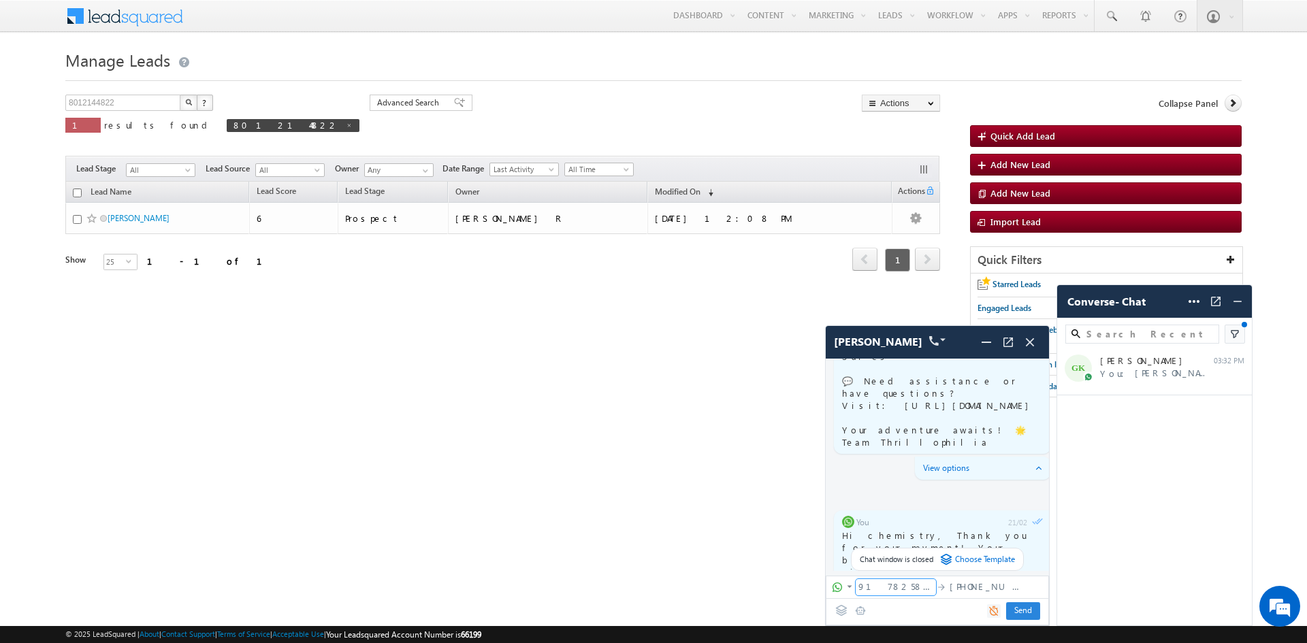
click at [889, 590] on span "917825877797" at bounding box center [895, 586] width 75 height 12
click at [845, 586] on img at bounding box center [849, 586] width 11 height 11
click at [861, 550] on span "WhatsApp Business" at bounding box center [909, 548] width 122 height 12
click at [883, 589] on span "917825877797" at bounding box center [895, 586] width 75 height 12
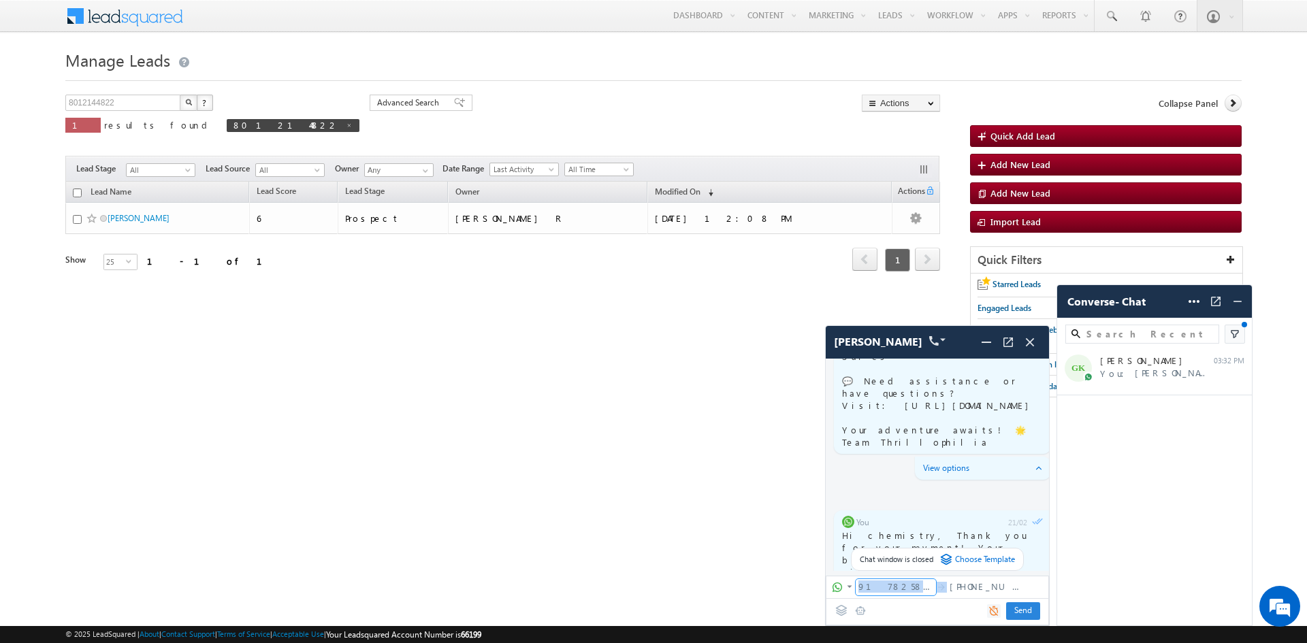
click at [883, 589] on span "917825877797" at bounding box center [895, 586] width 75 height 12
click at [929, 336] on img at bounding box center [937, 341] width 16 height 10
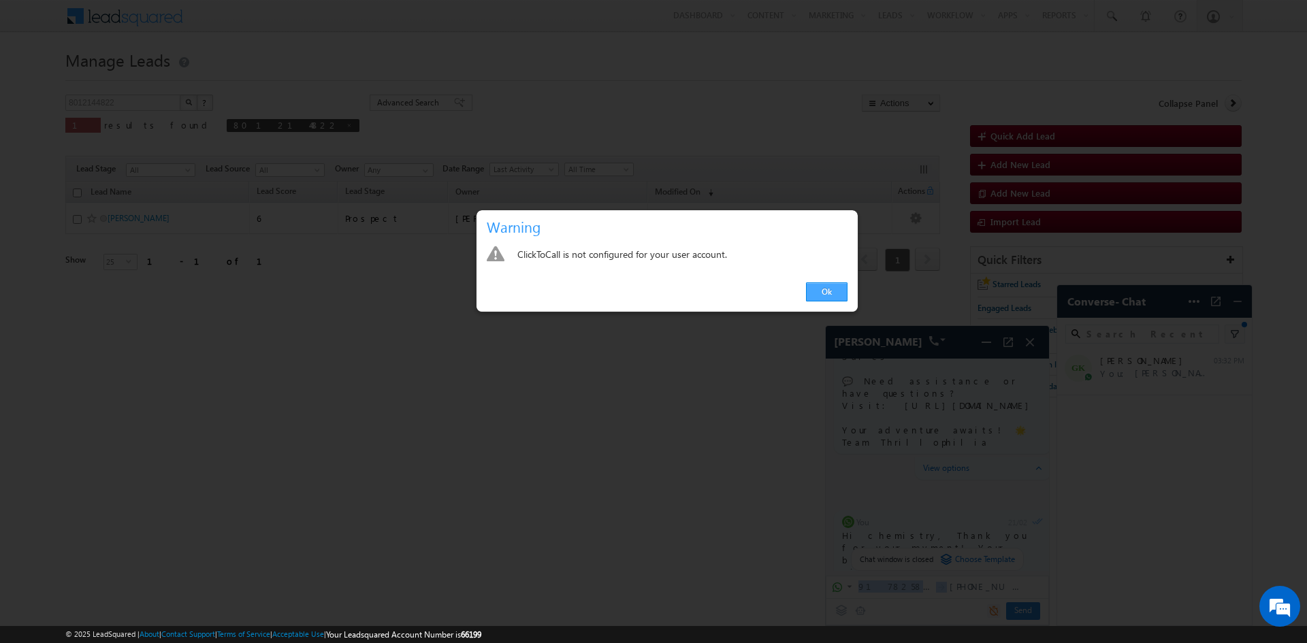
click at [826, 292] on link "Ok" at bounding box center [827, 291] width 42 height 19
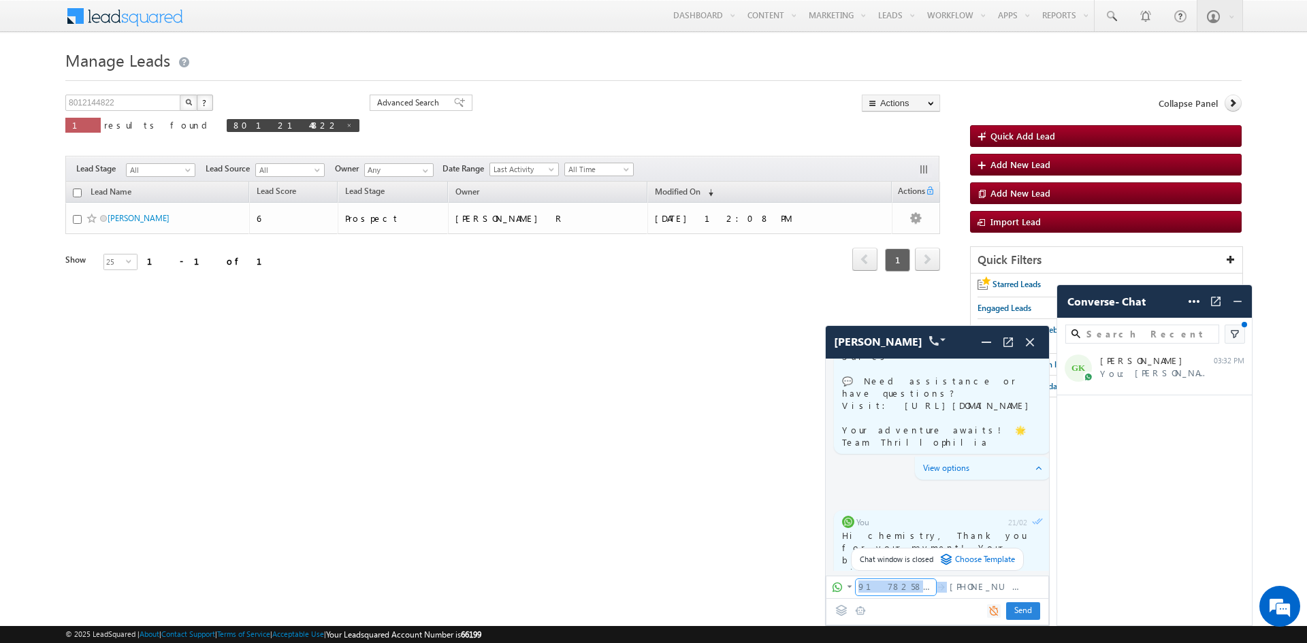
click at [906, 593] on div "917825877797" at bounding box center [895, 587] width 80 height 16
click at [985, 593] on div "+91-8012144822" at bounding box center [987, 587] width 80 height 16
click at [1030, 352] on span at bounding box center [1030, 342] width 22 height 22
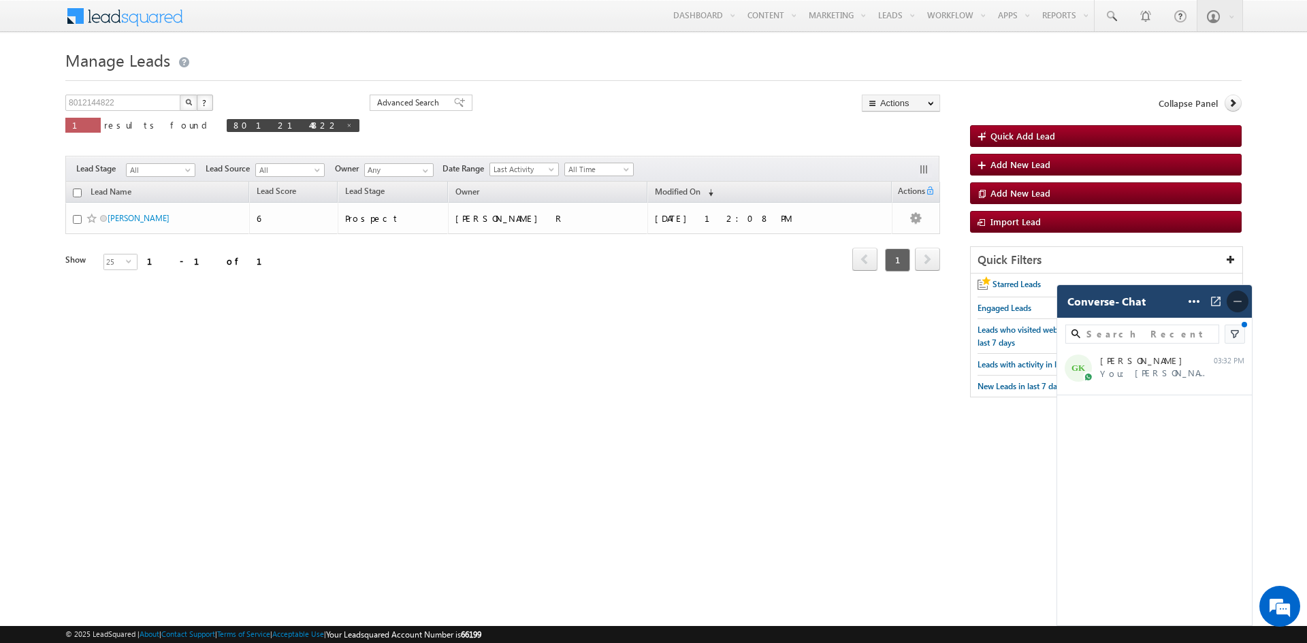
click at [1245, 301] on span at bounding box center [1237, 302] width 22 height 22
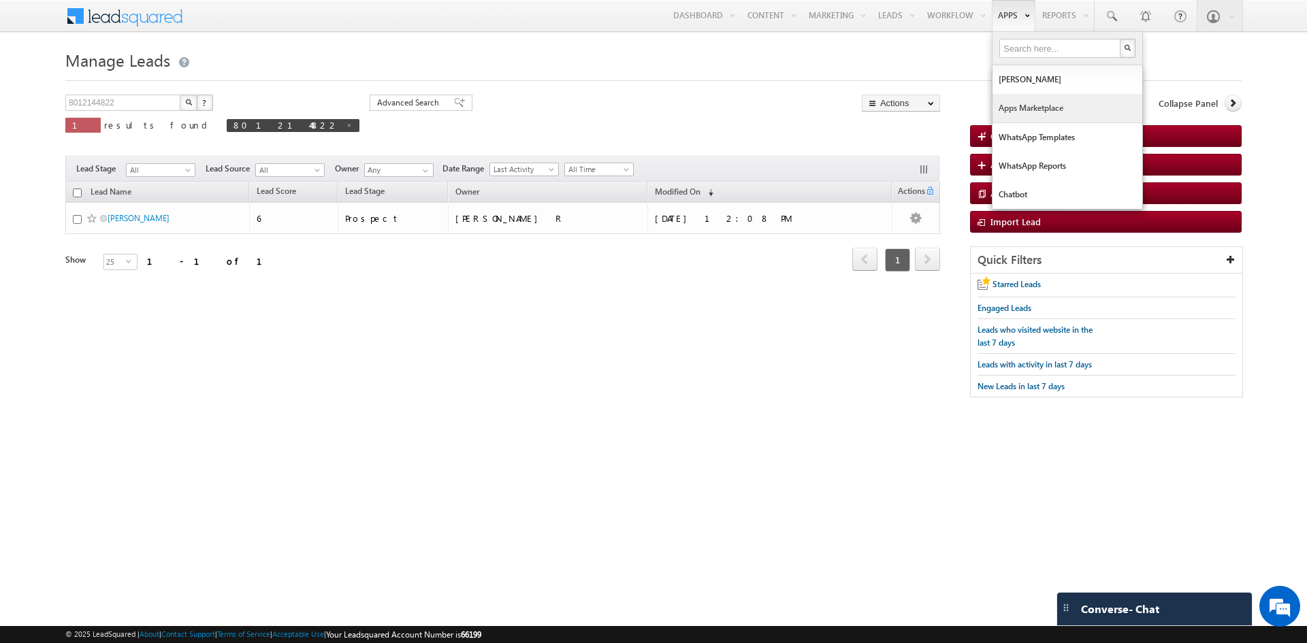
click at [1025, 101] on link "Apps Marketplace" at bounding box center [1067, 108] width 150 height 29
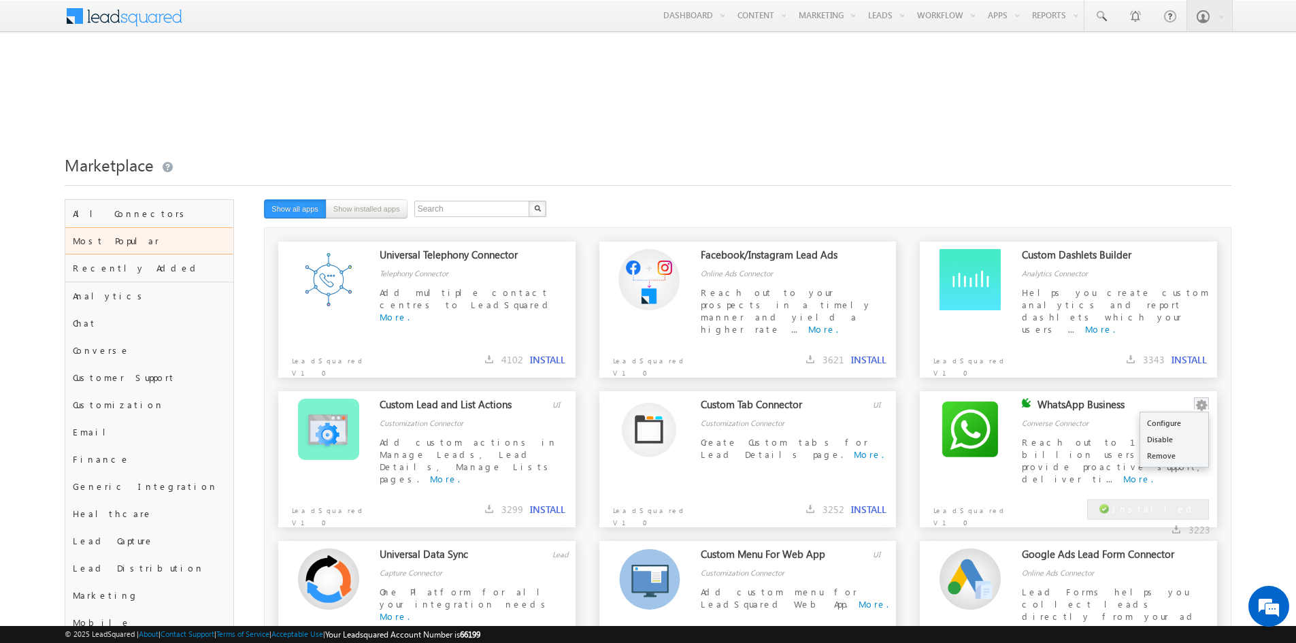
click at [1195, 398] on div "Configure Disable Remove" at bounding box center [1202, 405] width 16 height 14
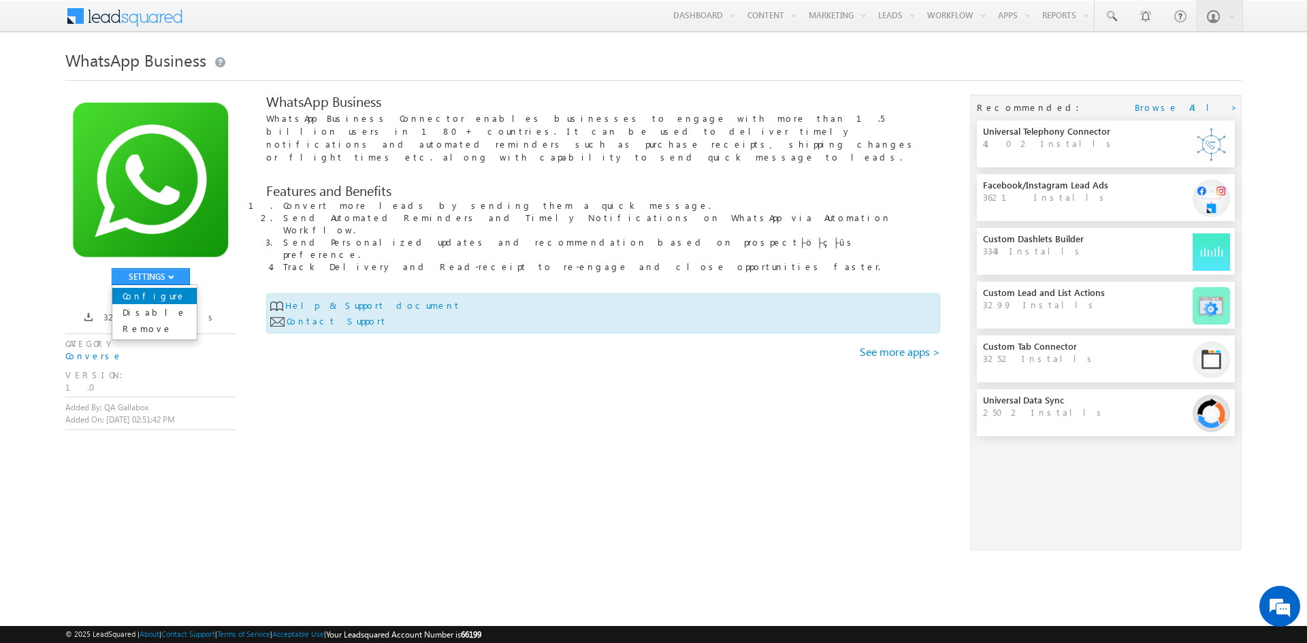
click at [135, 295] on link "Configure" at bounding box center [154, 296] width 84 height 16
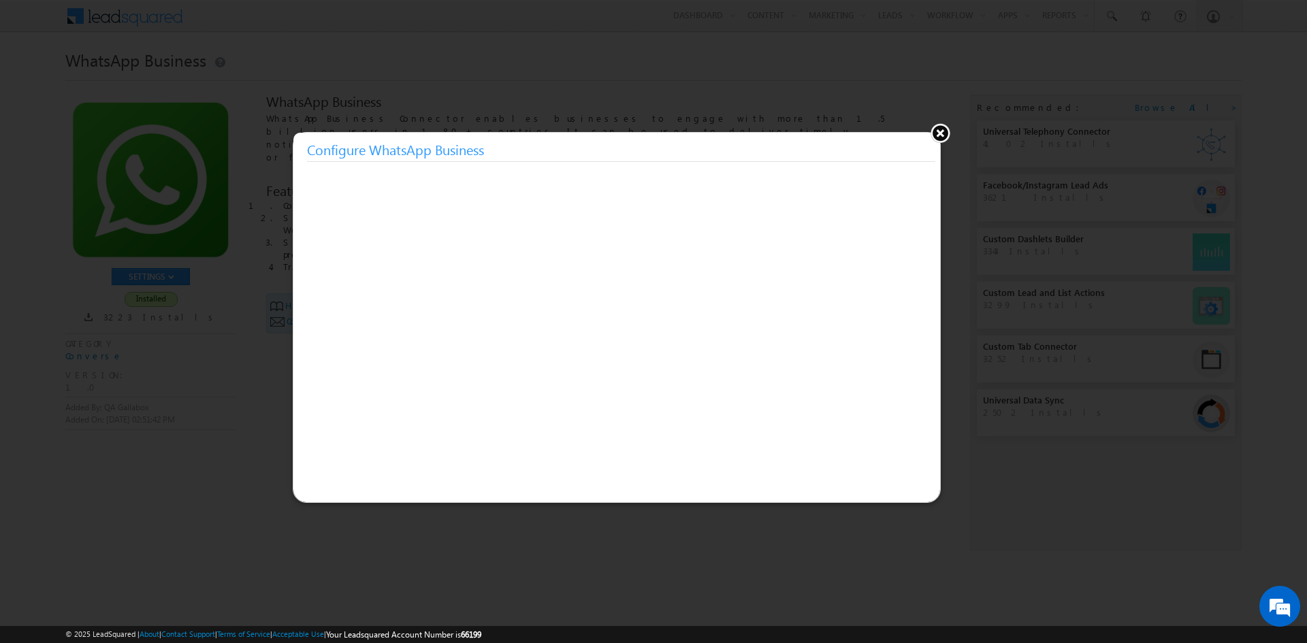
click at [938, 137] on button at bounding box center [940, 132] width 20 height 20
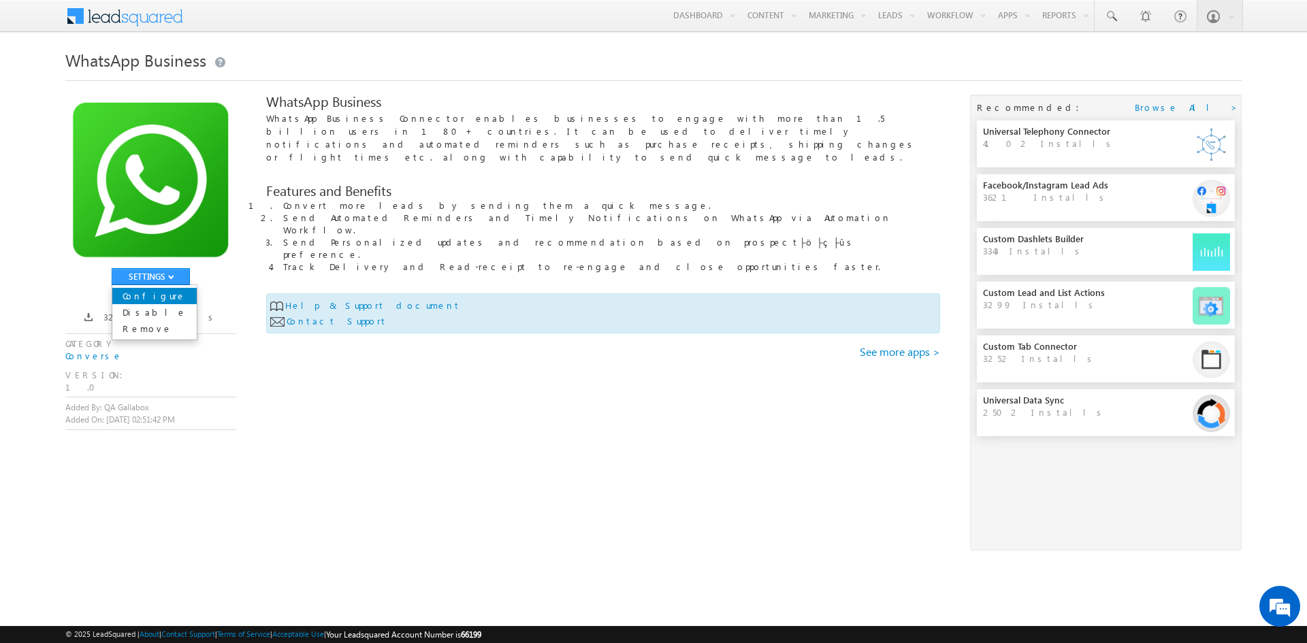
click at [144, 293] on link "Configure" at bounding box center [154, 296] width 84 height 16
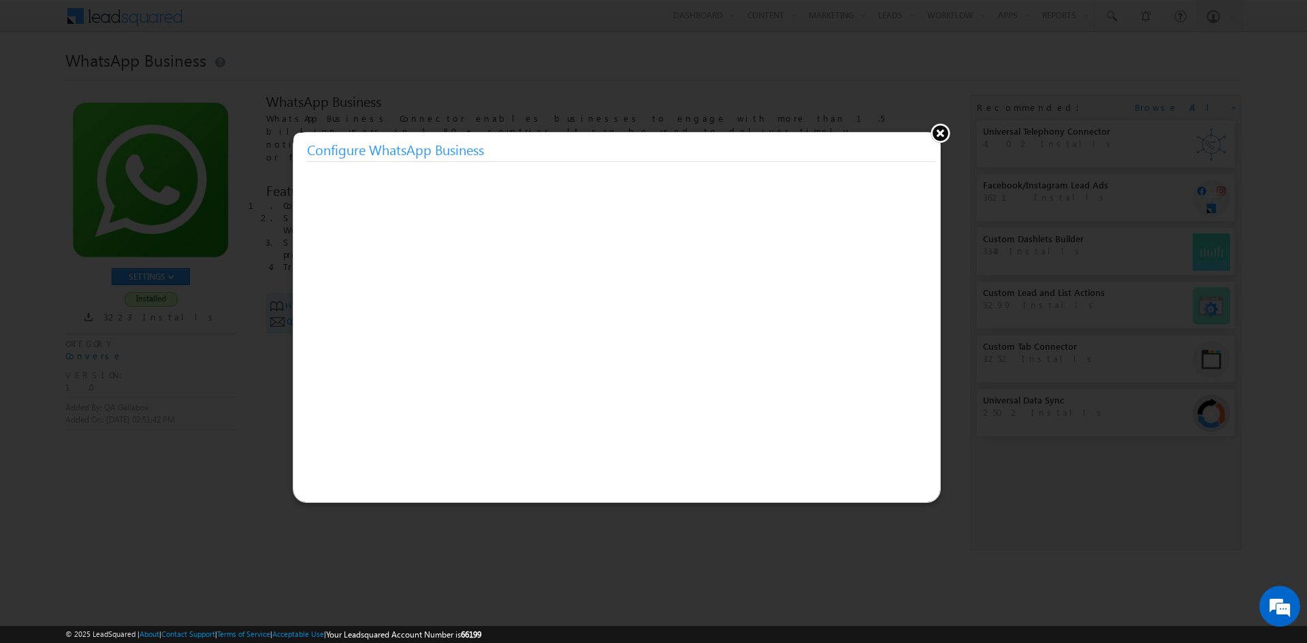
click at [938, 136] on button at bounding box center [940, 132] width 20 height 20
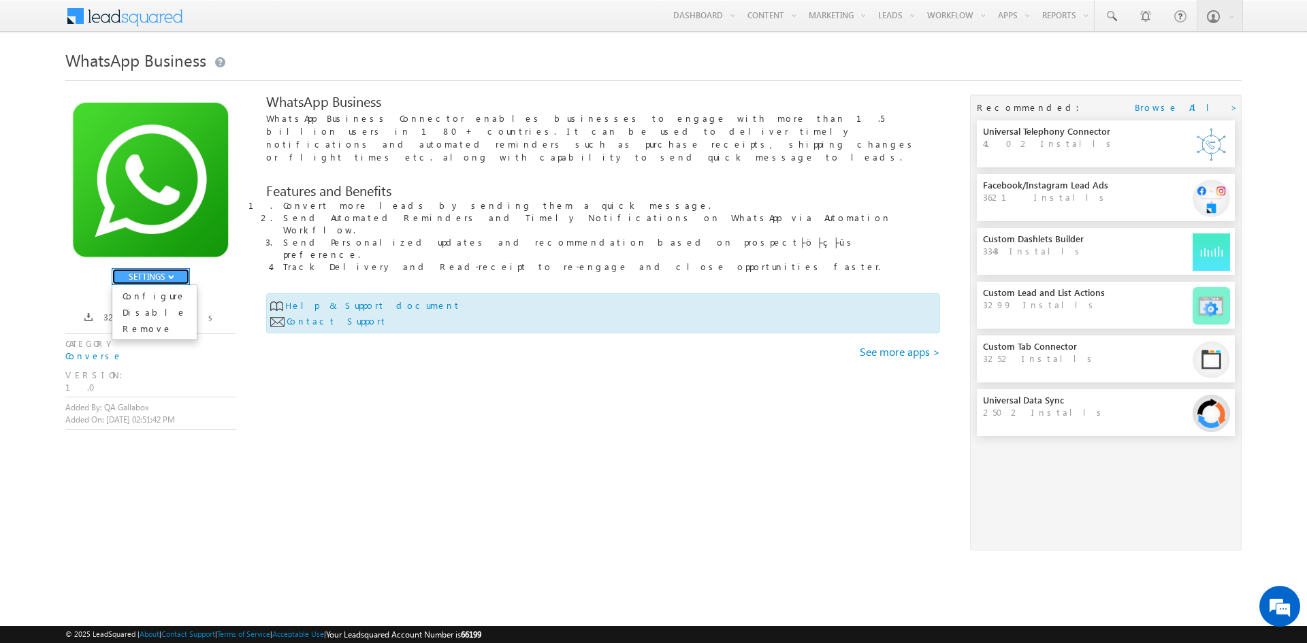
click at [180, 282] on button "SETTINGS" at bounding box center [151, 276] width 78 height 17
click at [159, 301] on link "Configure" at bounding box center [154, 296] width 84 height 16
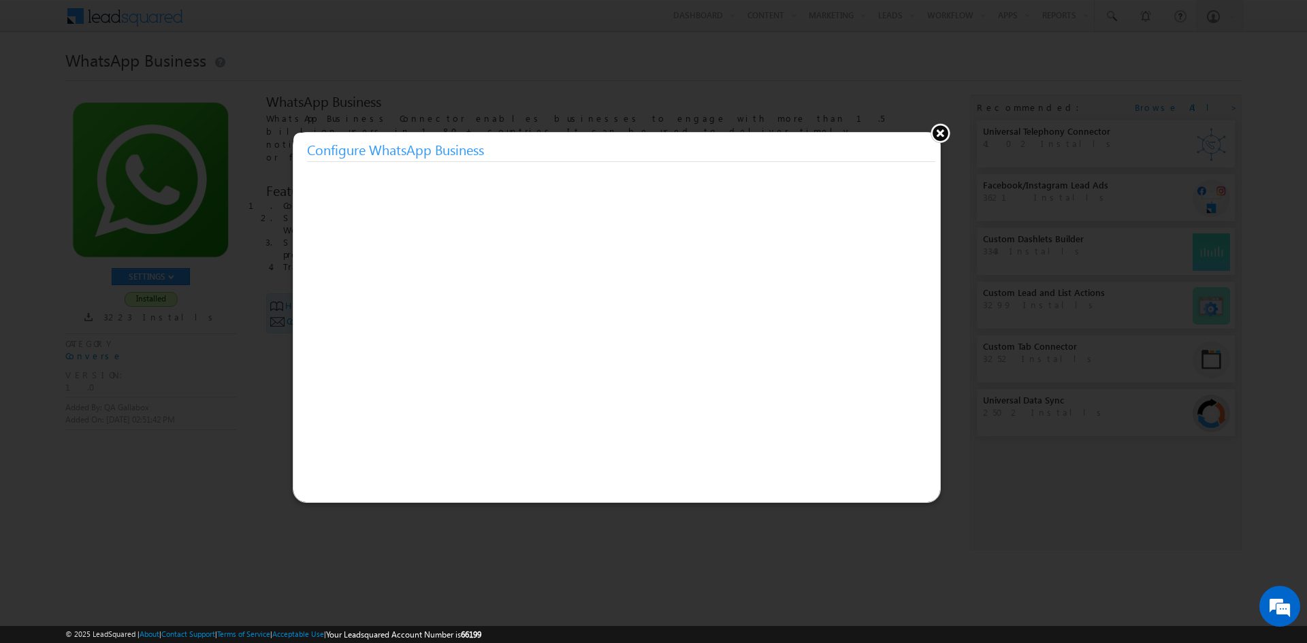
click at [936, 134] on button at bounding box center [940, 132] width 20 height 20
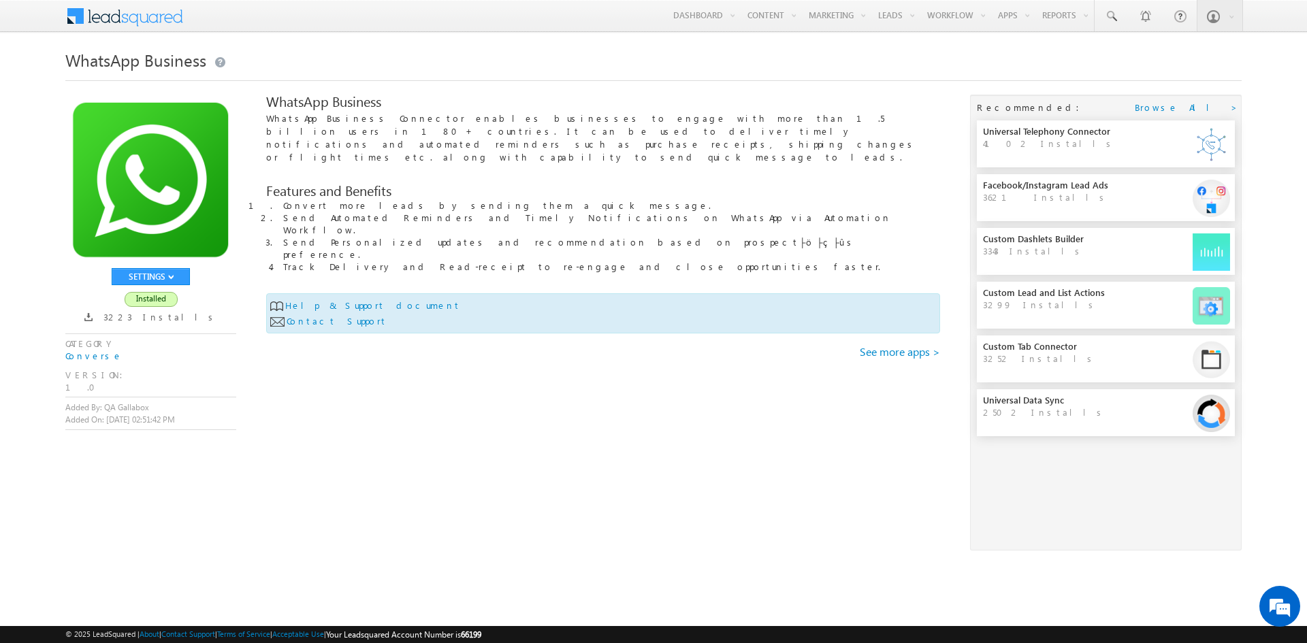
click at [131, 162] on img at bounding box center [150, 180] width 171 height 171
click at [148, 296] on link "Configure" at bounding box center [154, 296] width 84 height 16
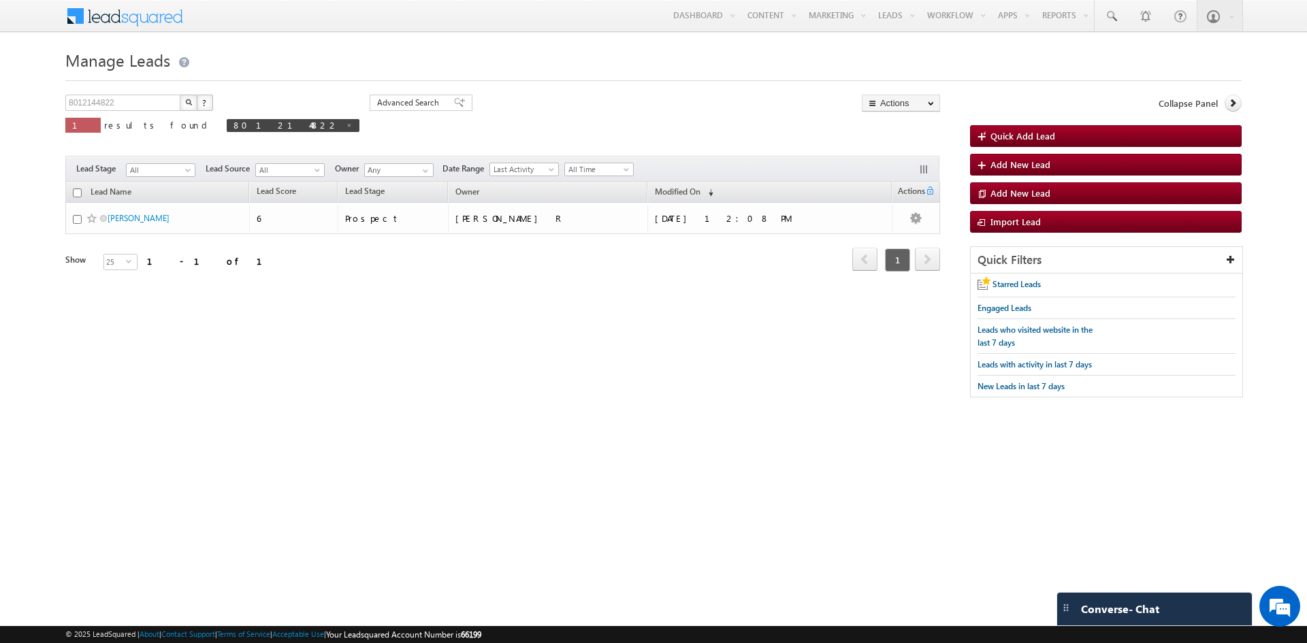
click at [1089, 550] on html "Menu QA Gallabox qa@ga llabo [DOMAIN_NAME]" at bounding box center [653, 275] width 1307 height 550
click at [1081, 600] on div "Converse - Chat" at bounding box center [1154, 609] width 195 height 33
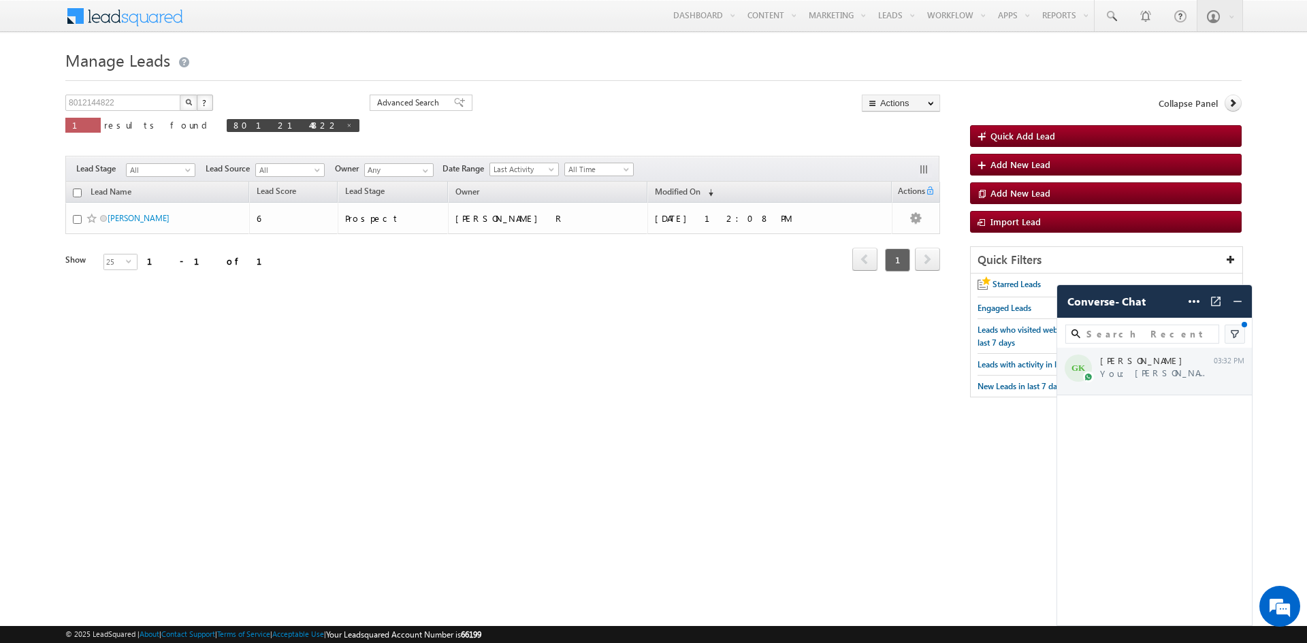
click at [1126, 367] on div "[PERSON_NAME] You: [PERSON_NAME] Hello, Thank you for rea... 03:32 PM" at bounding box center [1154, 372] width 195 height 48
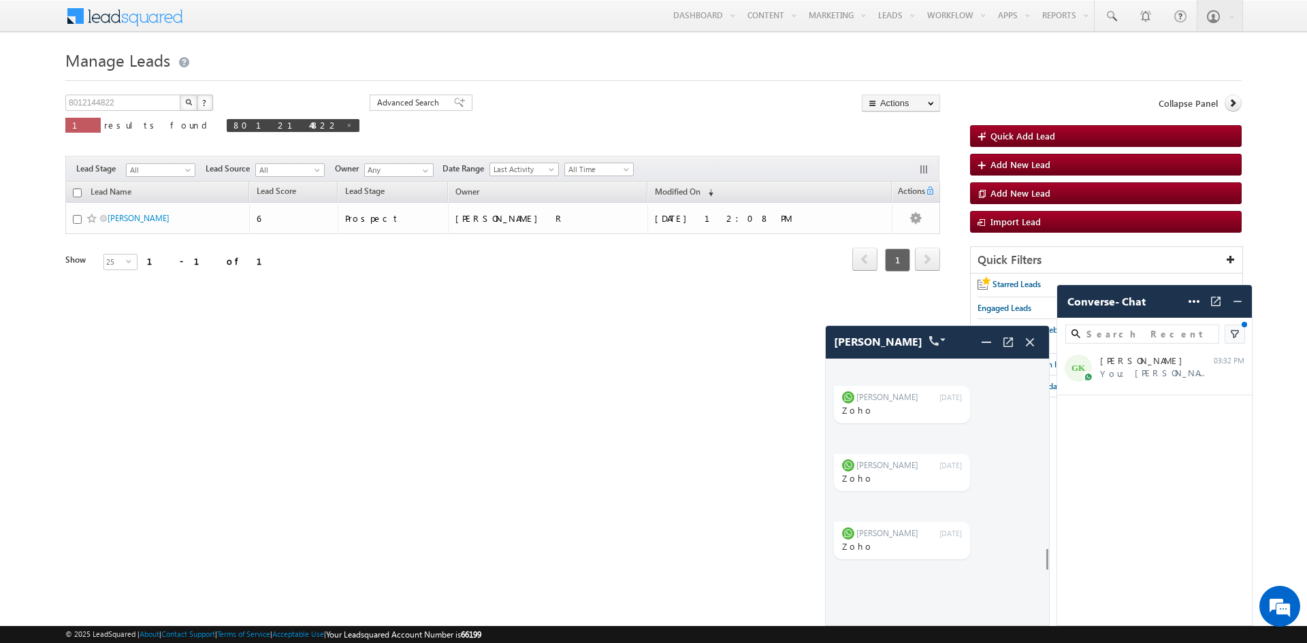
scroll to position [11677, 0]
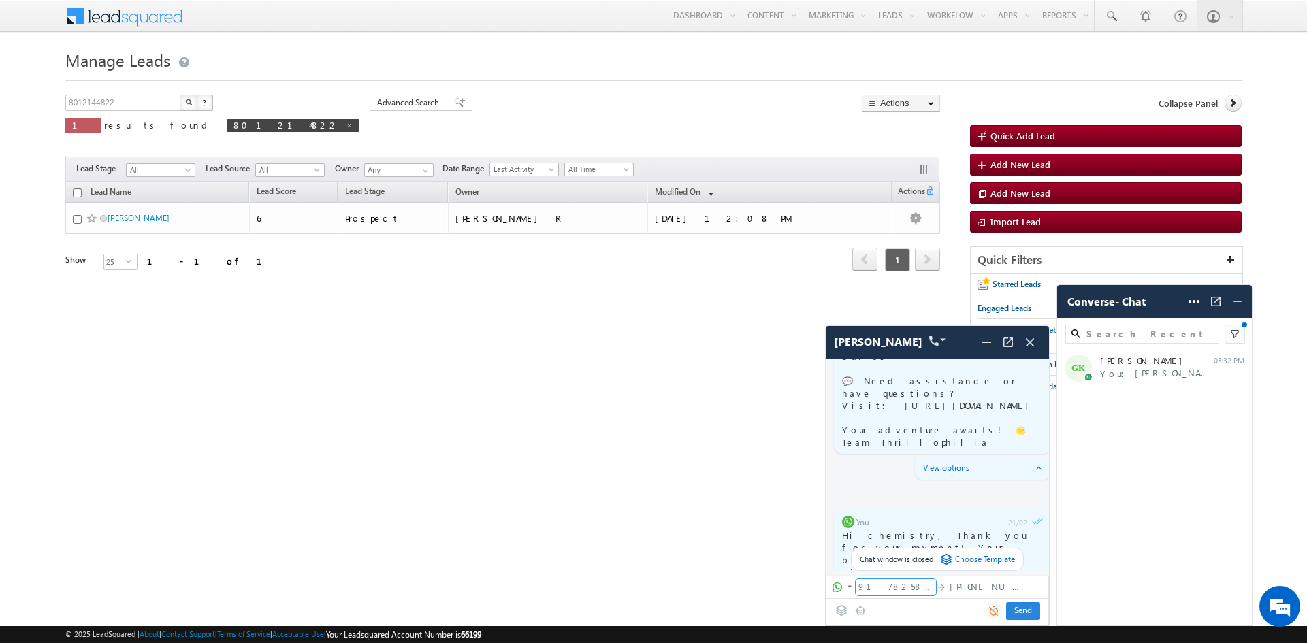
click at [892, 593] on div "917825877797" at bounding box center [895, 587] width 80 height 16
click at [1042, 345] on div "[PERSON_NAME]" at bounding box center [936, 342] width 223 height 33
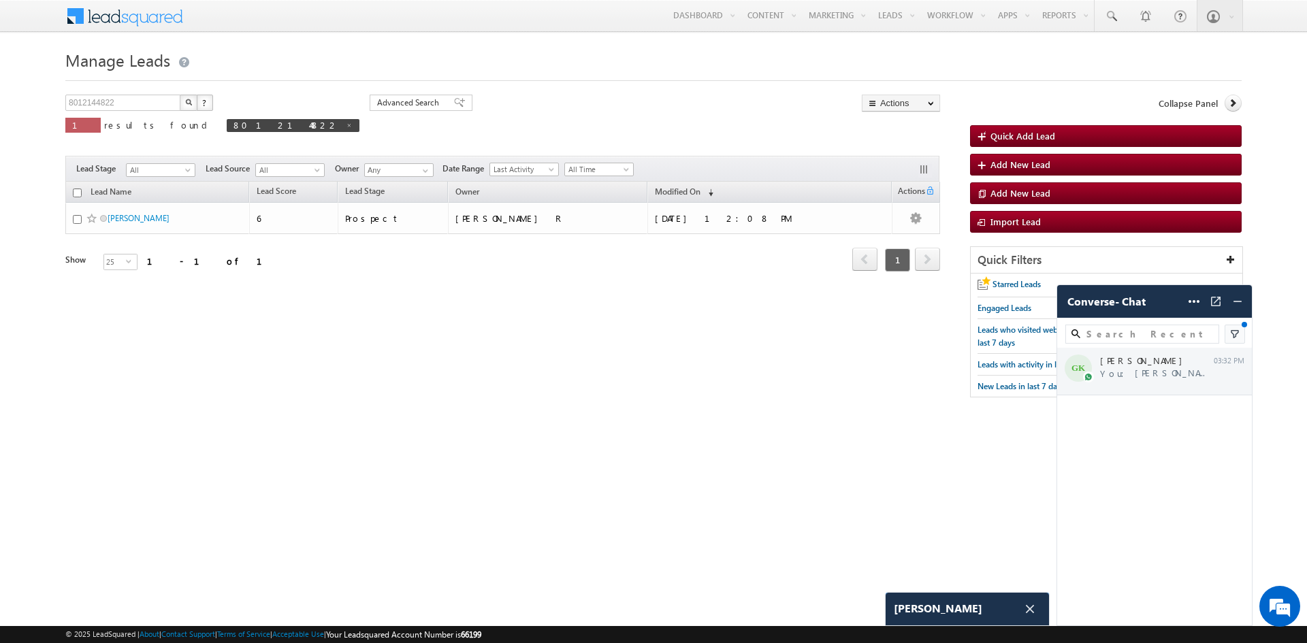
scroll to position [13710, 0]
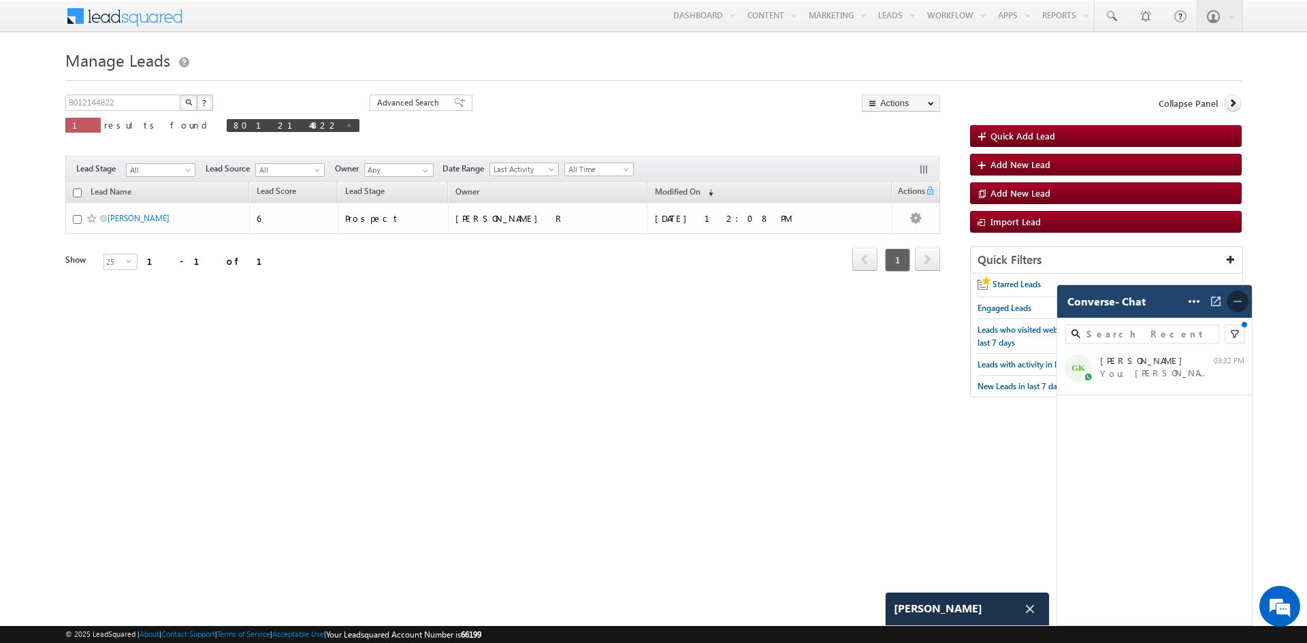
click at [1226, 303] on span at bounding box center [1237, 302] width 22 height 22
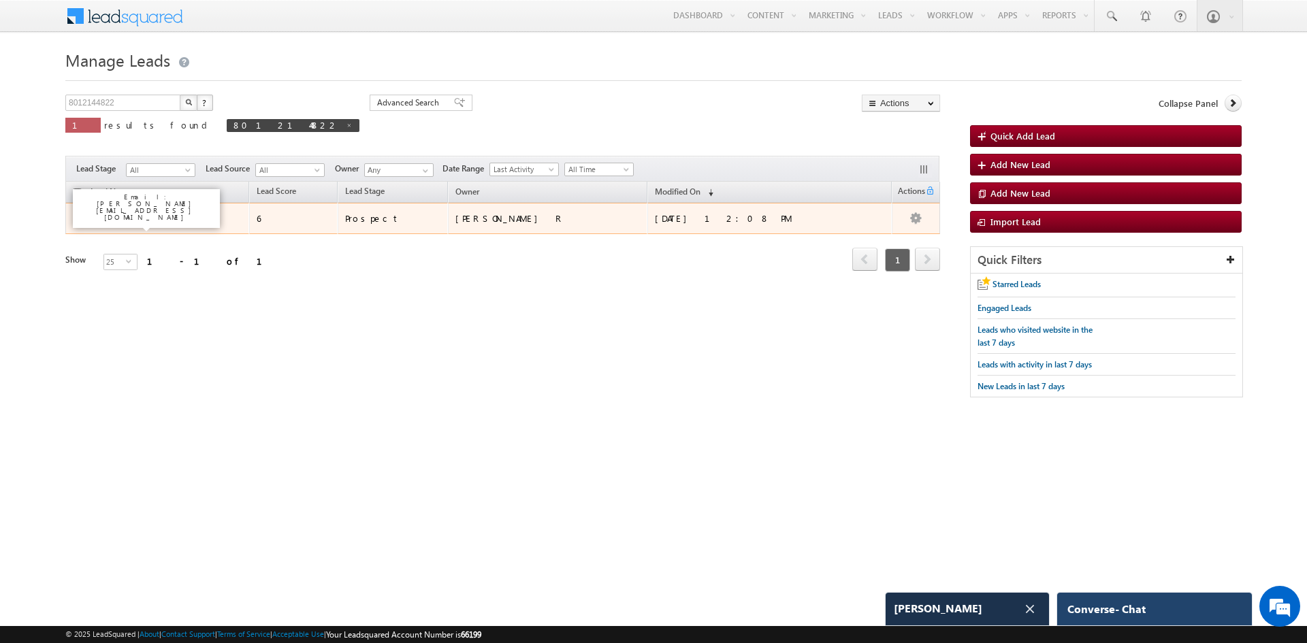
click at [144, 216] on link "[PERSON_NAME]" at bounding box center [139, 218] width 62 height 10
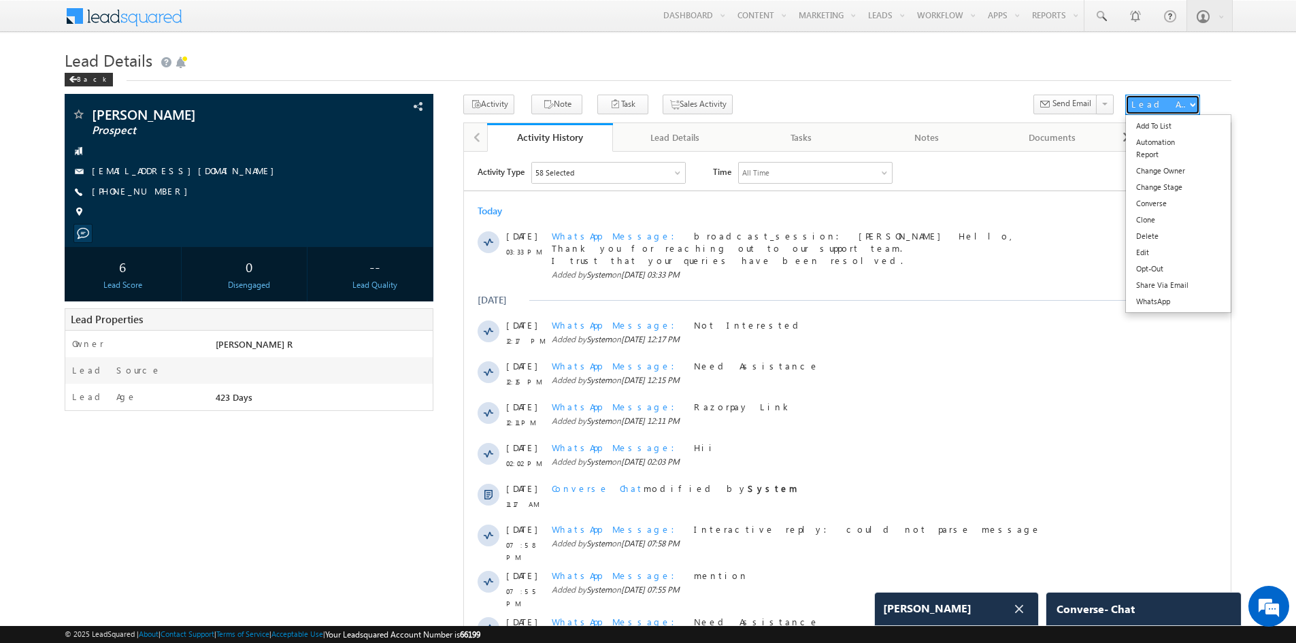
click at [1151, 100] on div "Lead Actions" at bounding box center [1161, 104] width 58 height 12
click at [1183, 310] on ul "Add To List Automation Report Change Owner Change Stage Converse Clone Delete E…" at bounding box center [1179, 213] width 106 height 199
click at [1181, 303] on link "WhatsApp" at bounding box center [1178, 301] width 105 height 16
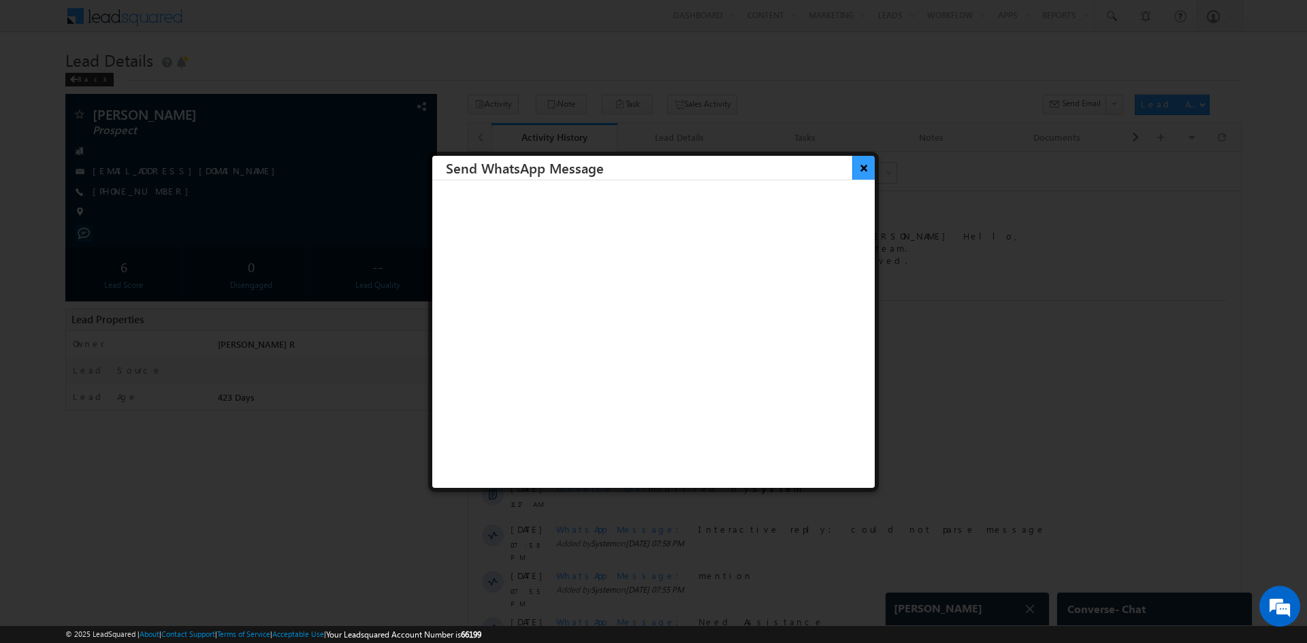
drag, startPoint x: 859, startPoint y: 165, endPoint x: 335, endPoint y: 29, distance: 540.5
click at [859, 165] on button "×" at bounding box center [863, 168] width 22 height 24
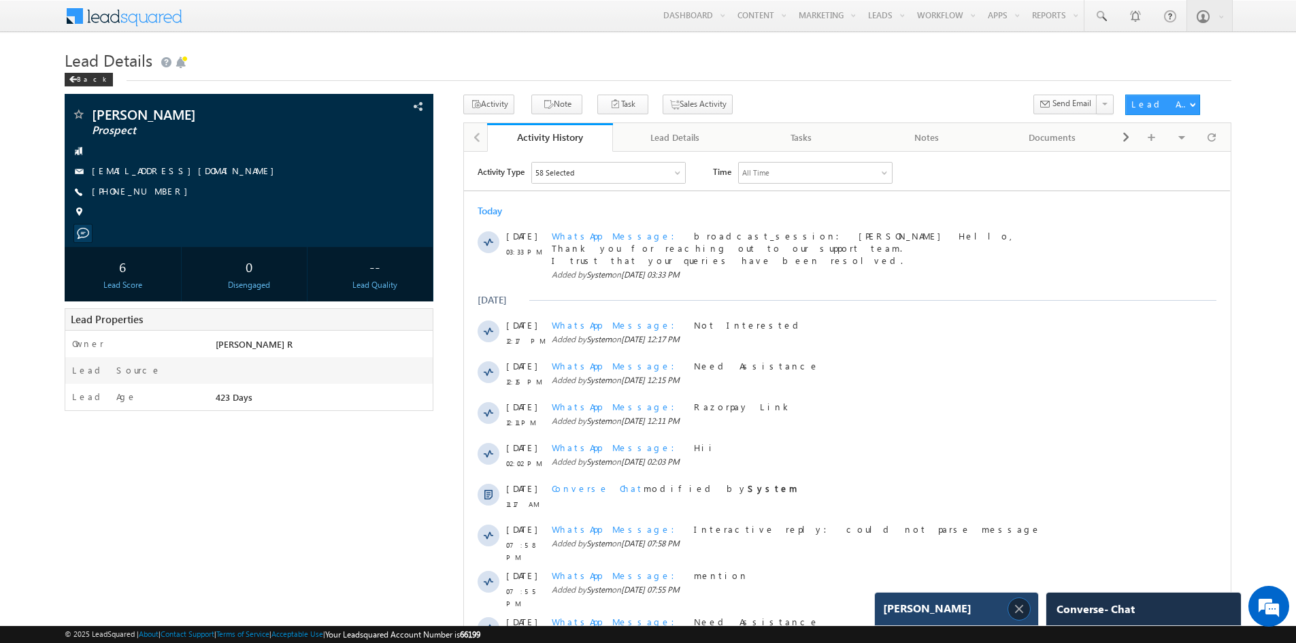
click at [1015, 612] on img at bounding box center [1019, 609] width 15 height 15
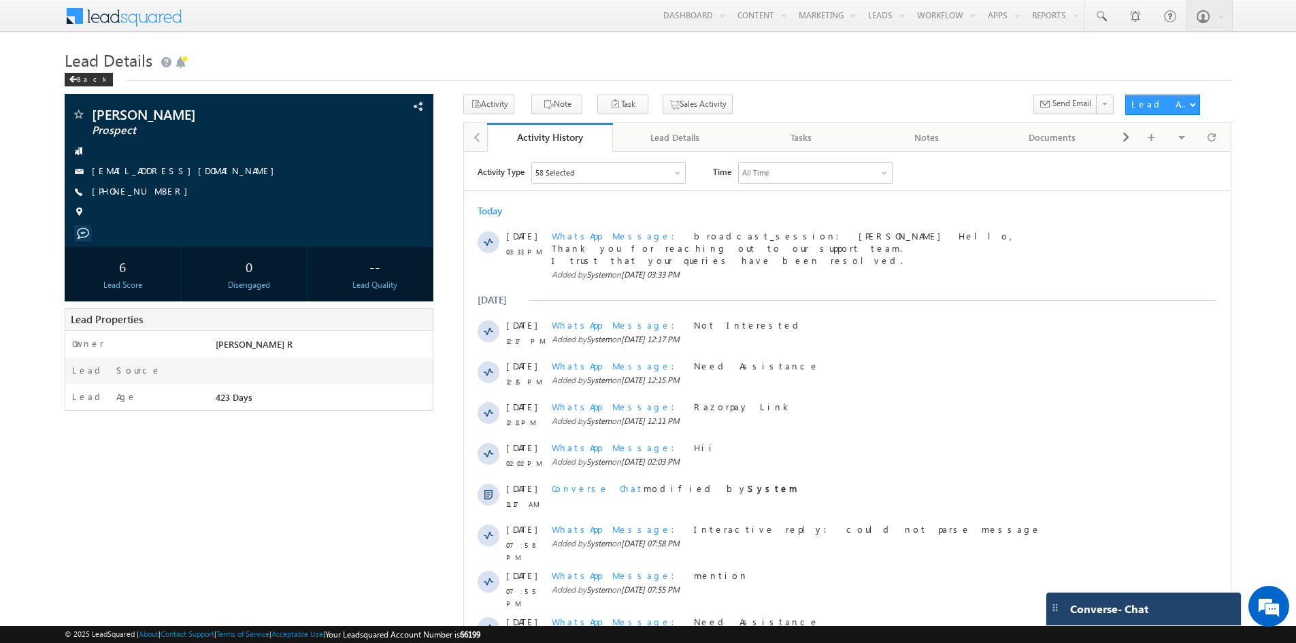
click at [1152, 606] on div "Converse - Chat" at bounding box center [1130, 609] width 133 height 12
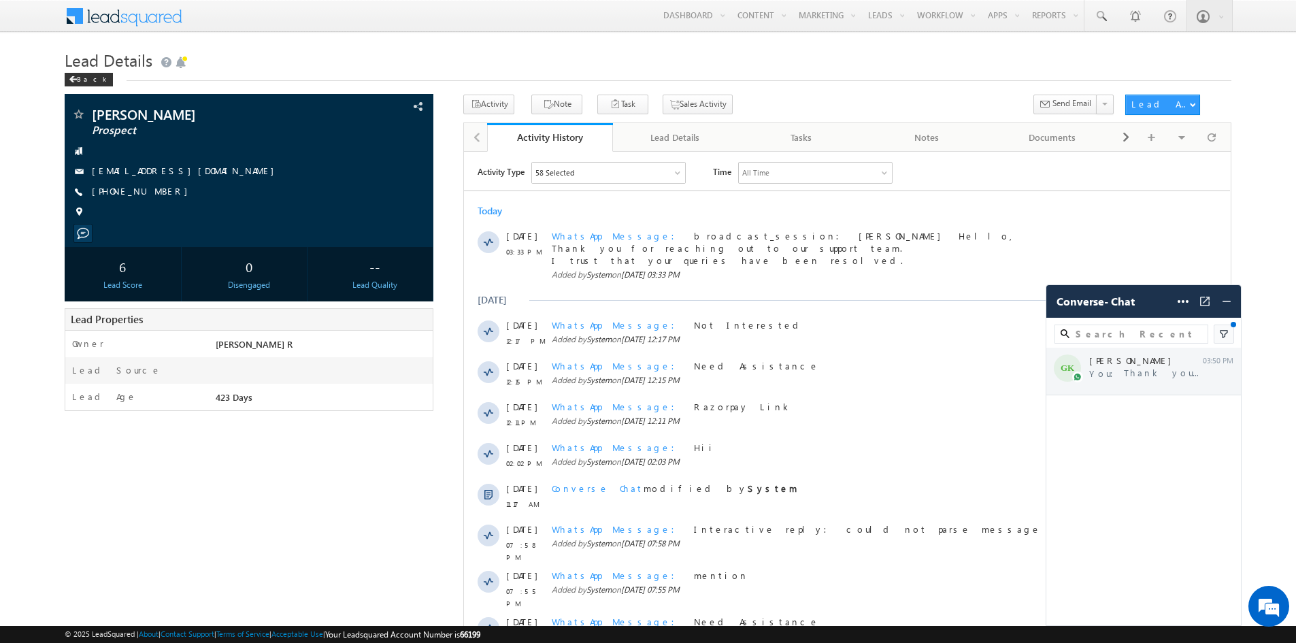
click at [1166, 371] on div "GK Ganesh Krishna You: Thank you for reaching out to us. We can... 03:50 PM" at bounding box center [1144, 372] width 195 height 48
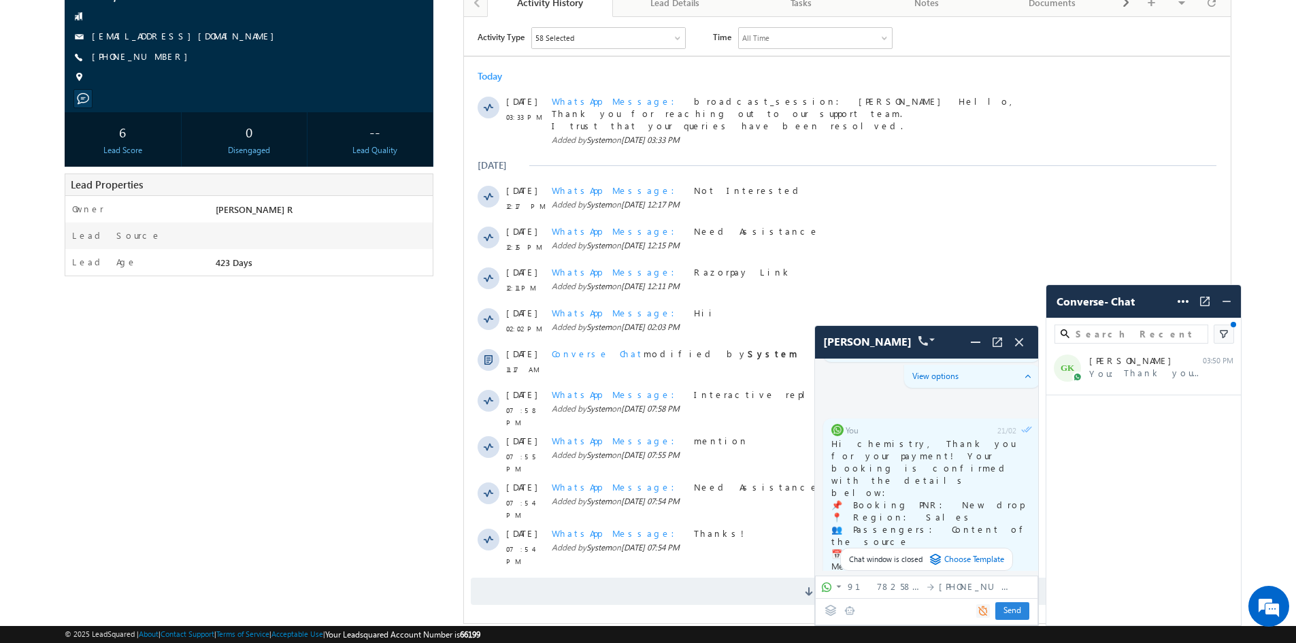
scroll to position [136, 0]
click at [890, 591] on span "917825877797" at bounding box center [885, 586] width 75 height 12
click at [923, 574] on div "You 03:50 PM Thank you for reaching out to us. We cannot wait to show you every…" at bounding box center [926, 492] width 223 height 267
click at [930, 556] on icon at bounding box center [936, 559] width 12 height 12
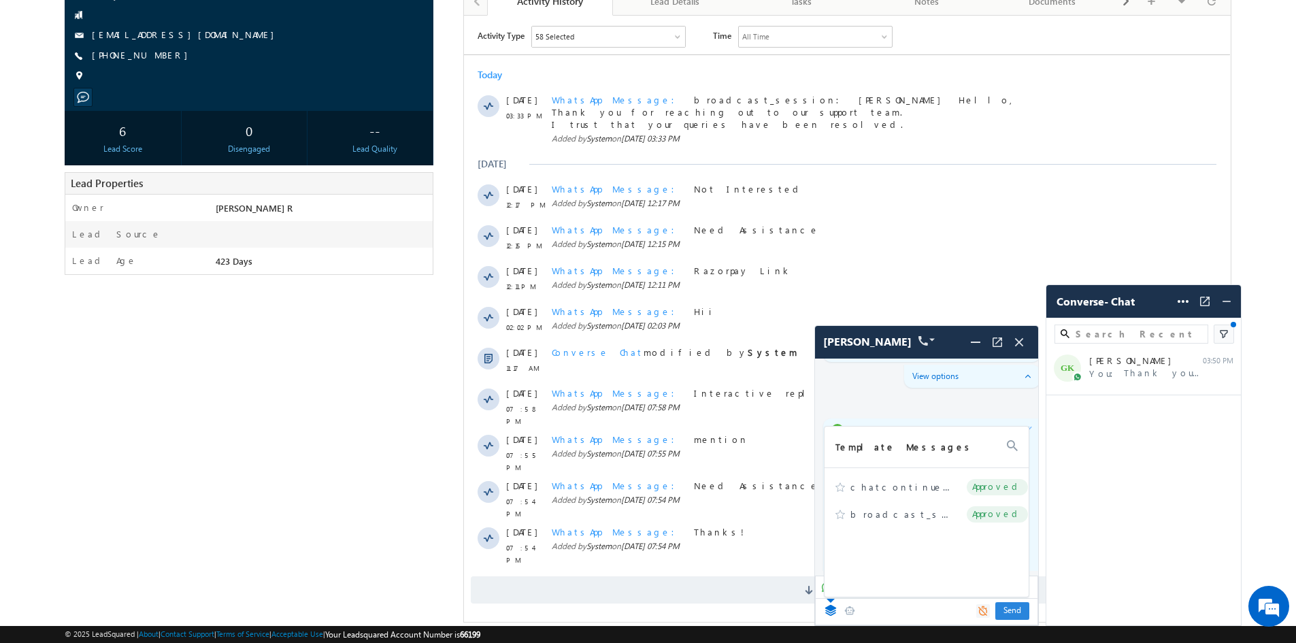
scroll to position [150, 0]
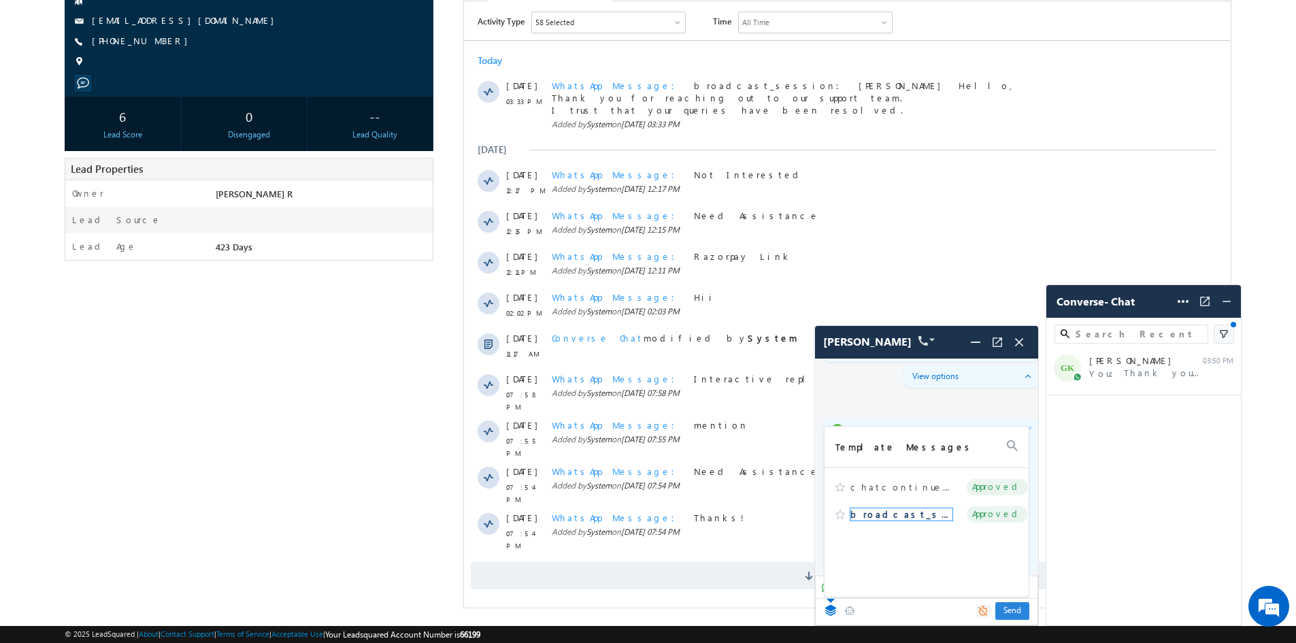
click at [887, 512] on span "broadcast_session" at bounding box center [902, 514] width 102 height 12
type textarea "Ganesh Krishna Hello, Thank you for reaching out to our support team. I trust t…"
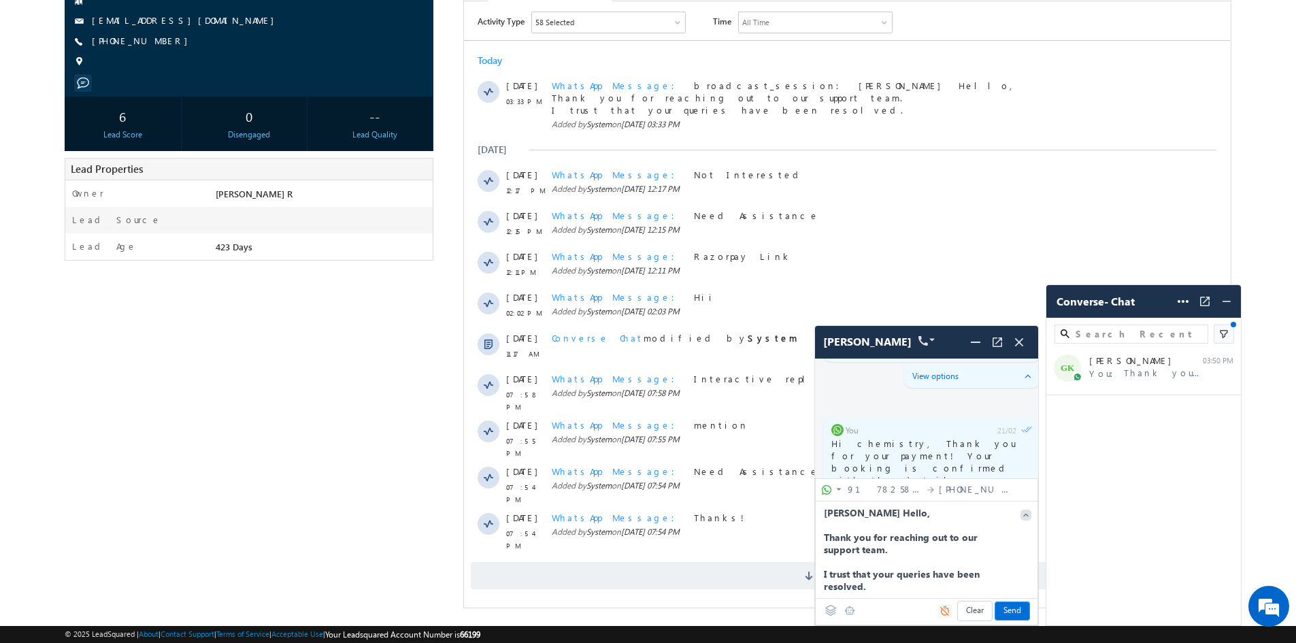
click at [1006, 610] on span "Send" at bounding box center [1013, 611] width 34 height 18
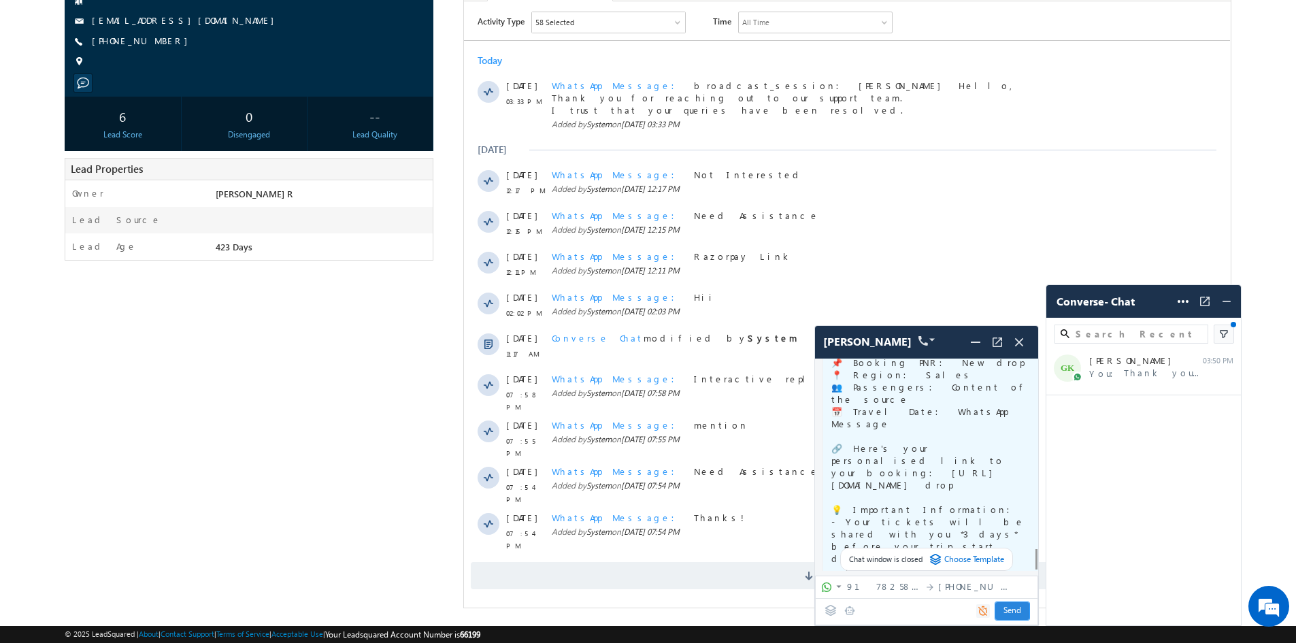
scroll to position [11843, 0]
drag, startPoint x: 1270, startPoint y: 615, endPoint x: 243, endPoint y: 168, distance: 1120.0
click at [1270, 615] on em at bounding box center [1269, 606] width 37 height 37
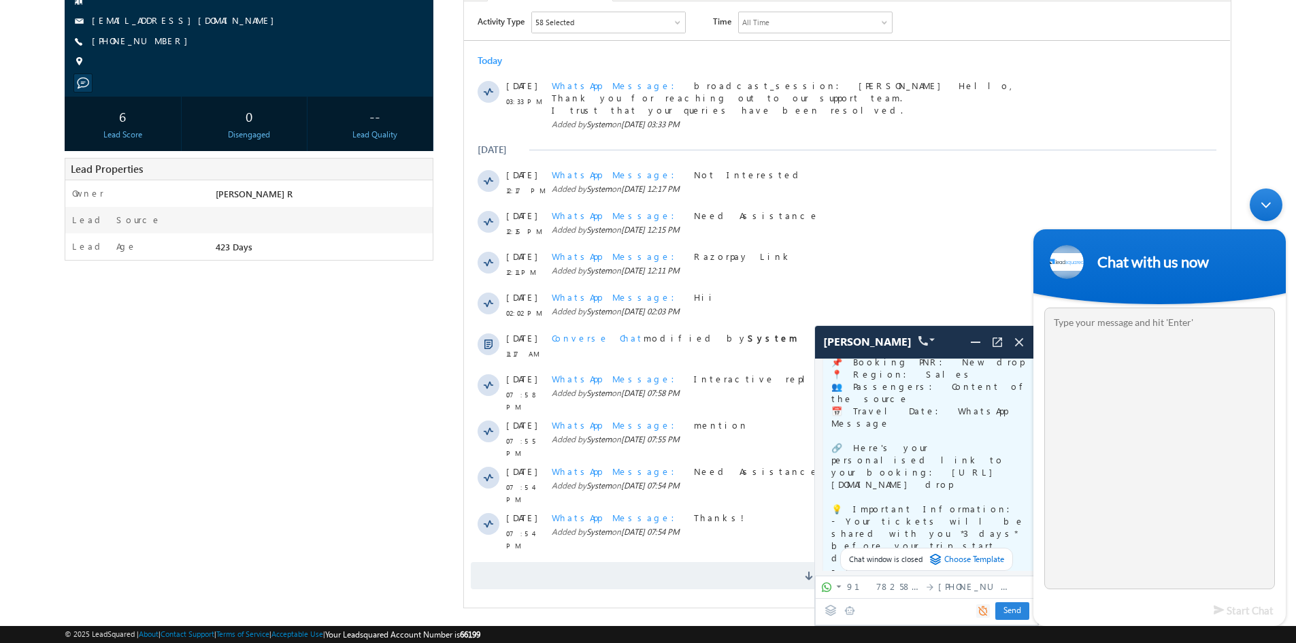
click at [1148, 335] on textarea "Type your message and hit 'Enter'" at bounding box center [1160, 449] width 231 height 282
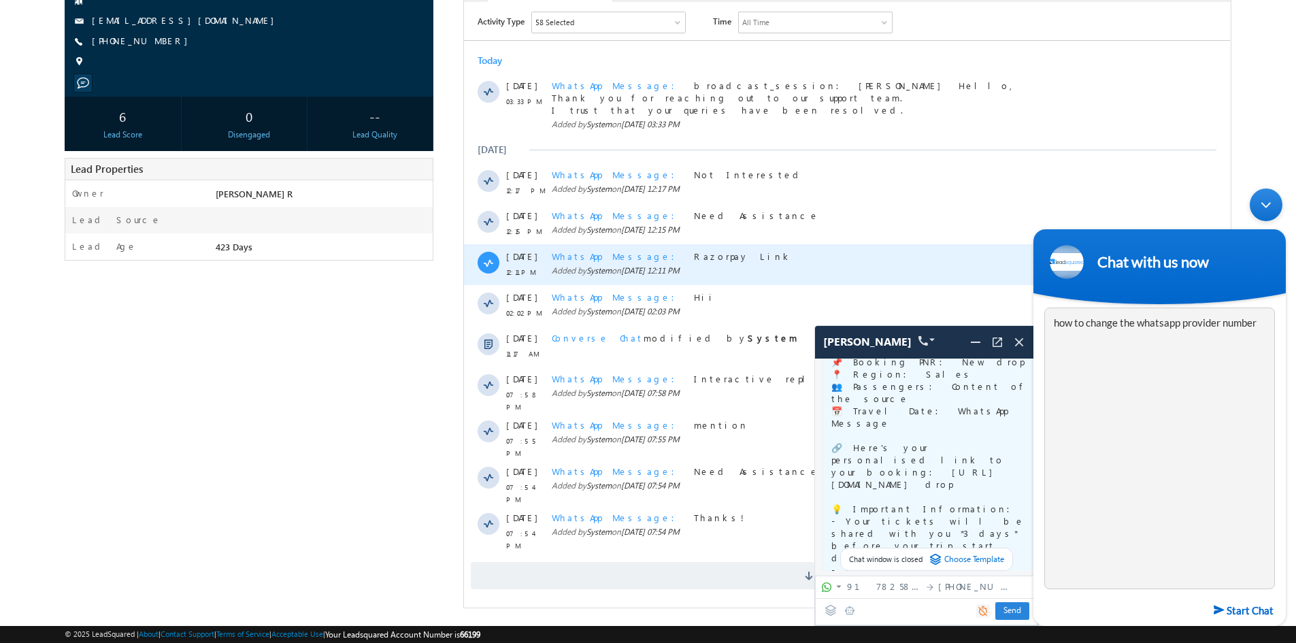
scroll to position [11707, 0]
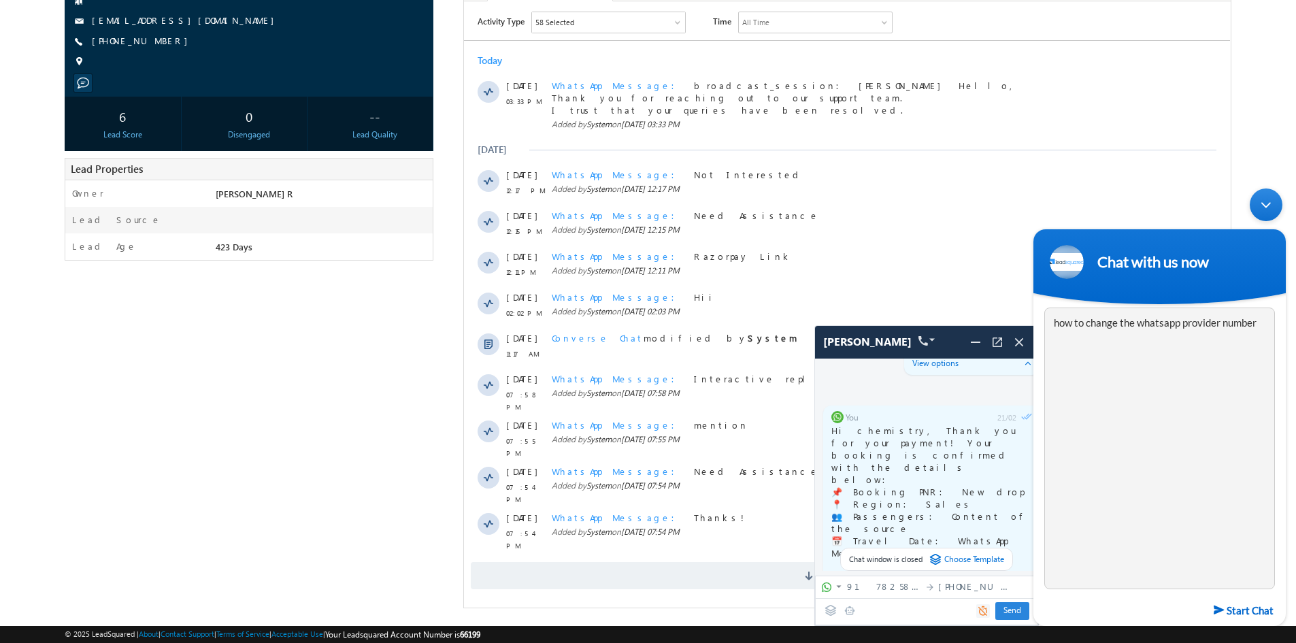
type textarea "how to change the whatsapp provider number"
click at [920, 153] on div "Jul 2025" at bounding box center [847, 149] width 766 height 12
click at [1262, 200] on div "Minimize live chat window" at bounding box center [1266, 204] width 33 height 33
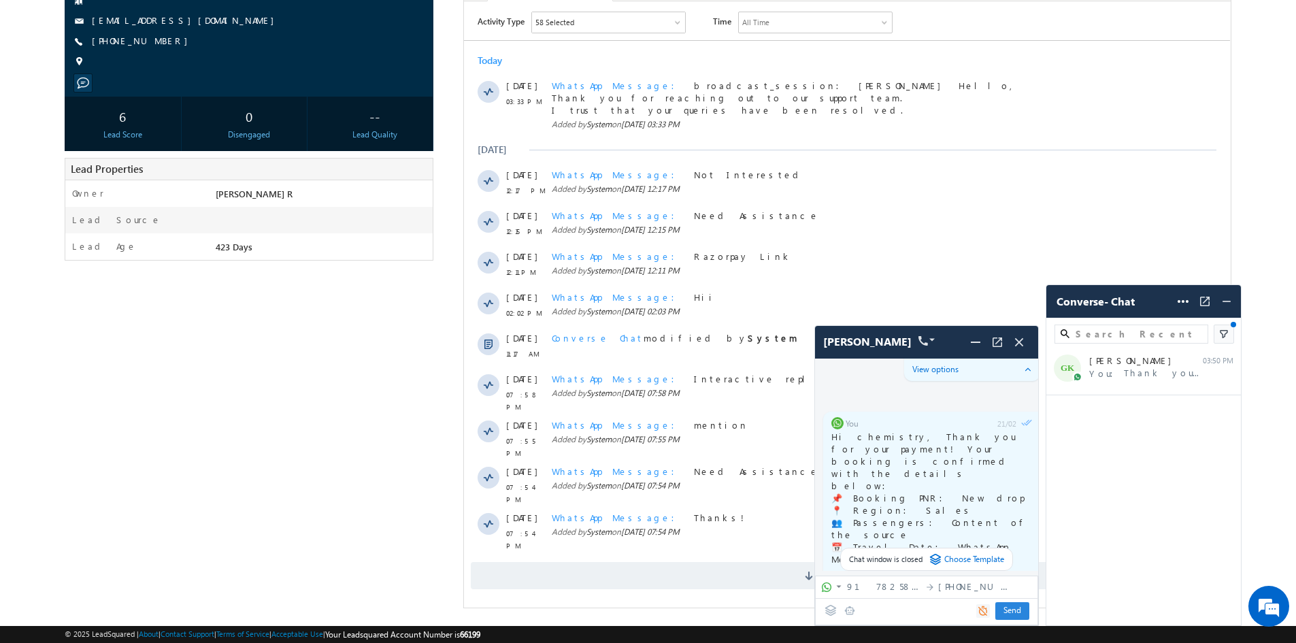
scroll to position [0, 0]
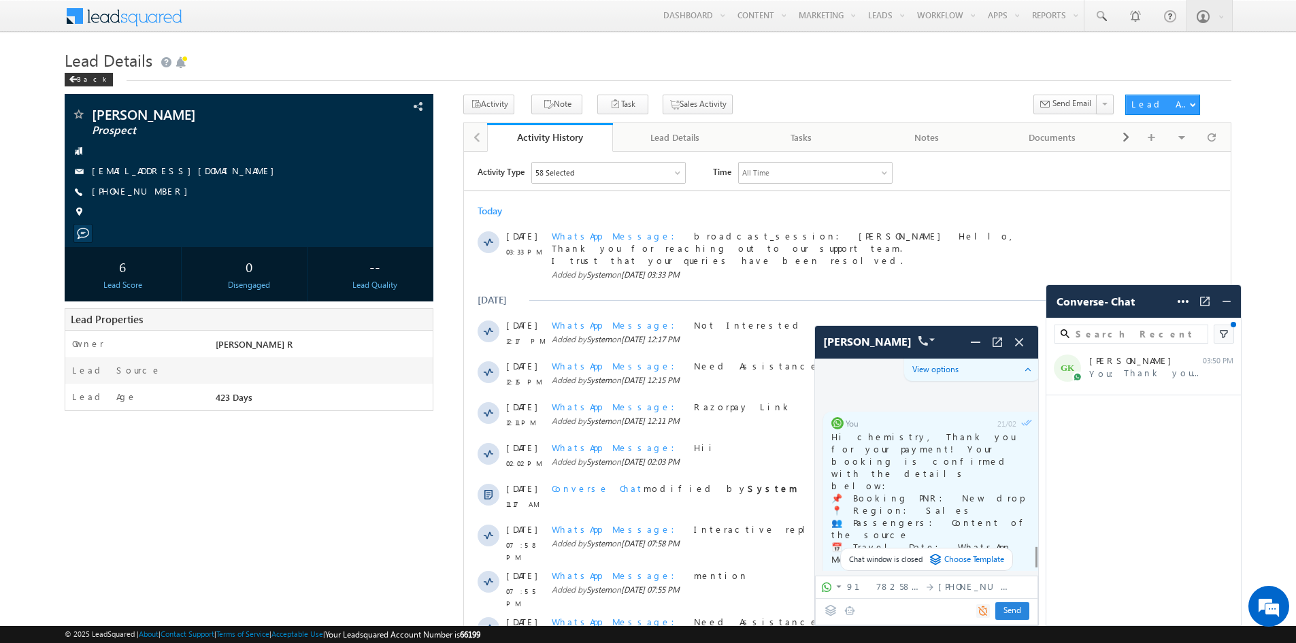
drag, startPoint x: 940, startPoint y: 433, endPoint x: 876, endPoint y: 505, distance: 96.4
click at [862, 589] on span "917825877797" at bounding box center [884, 586] width 75 height 12
click at [868, 587] on span "917825877797" at bounding box center [884, 586] width 75 height 12
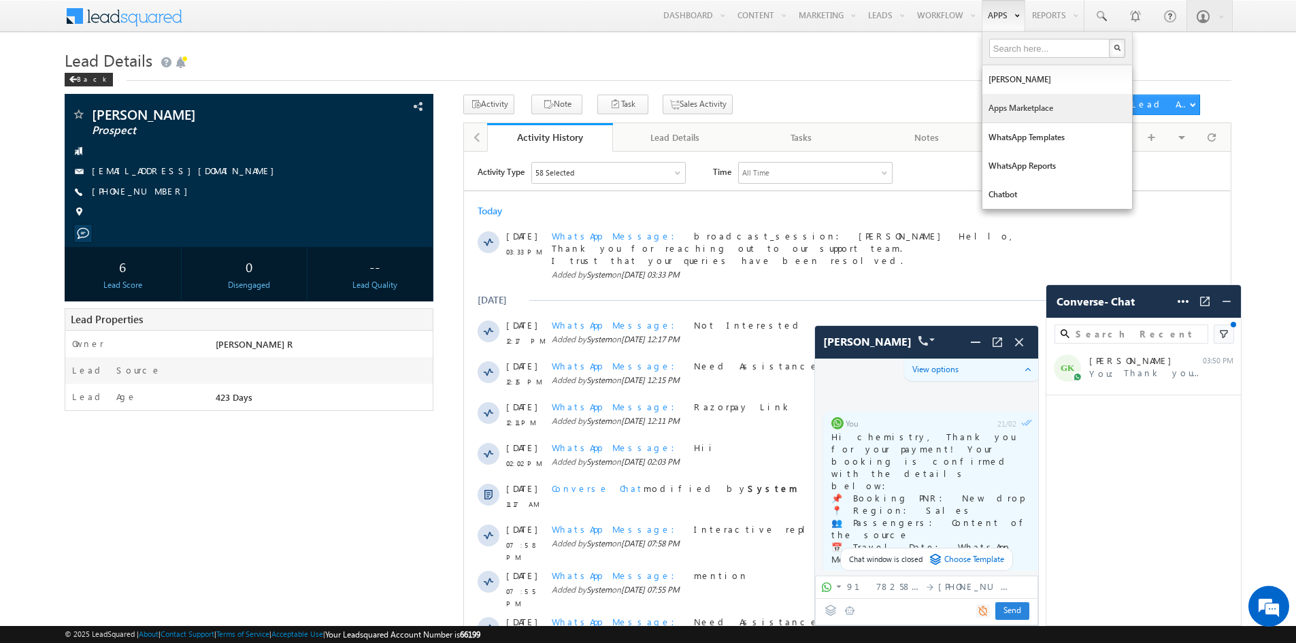
click at [1002, 108] on link "Apps Marketplace" at bounding box center [1058, 108] width 150 height 29
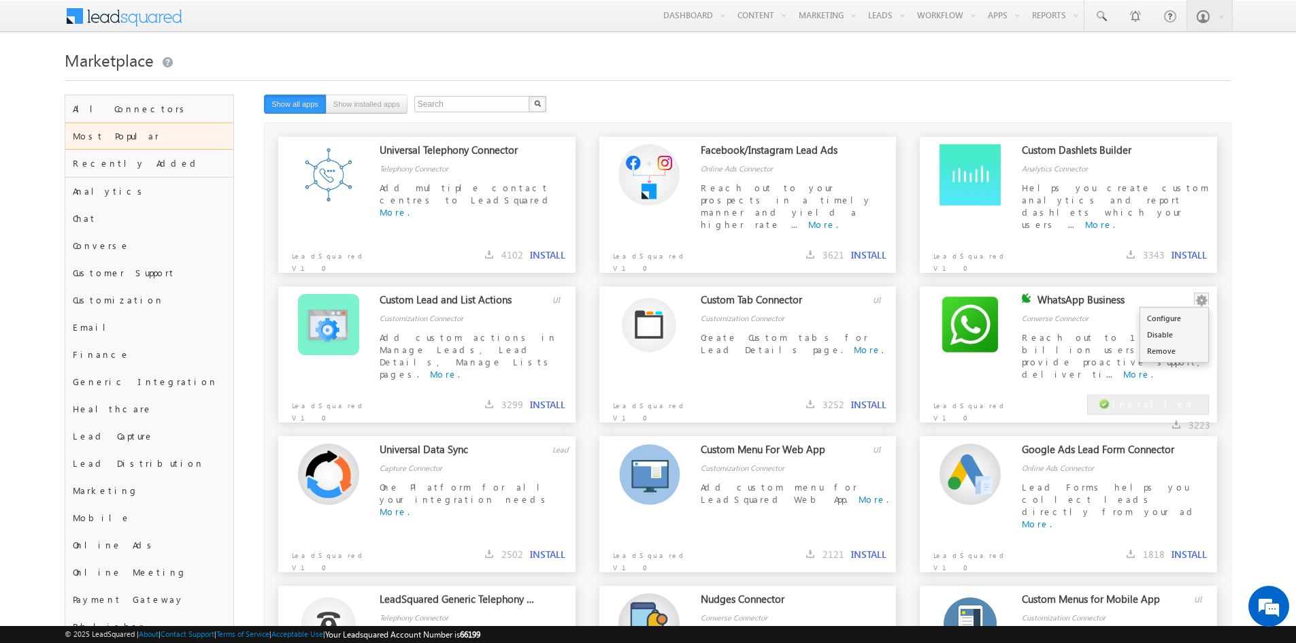
click at [1198, 297] on button "button" at bounding box center [1202, 301] width 14 height 14
click at [1167, 322] on link "Configure" at bounding box center [1175, 318] width 68 height 16
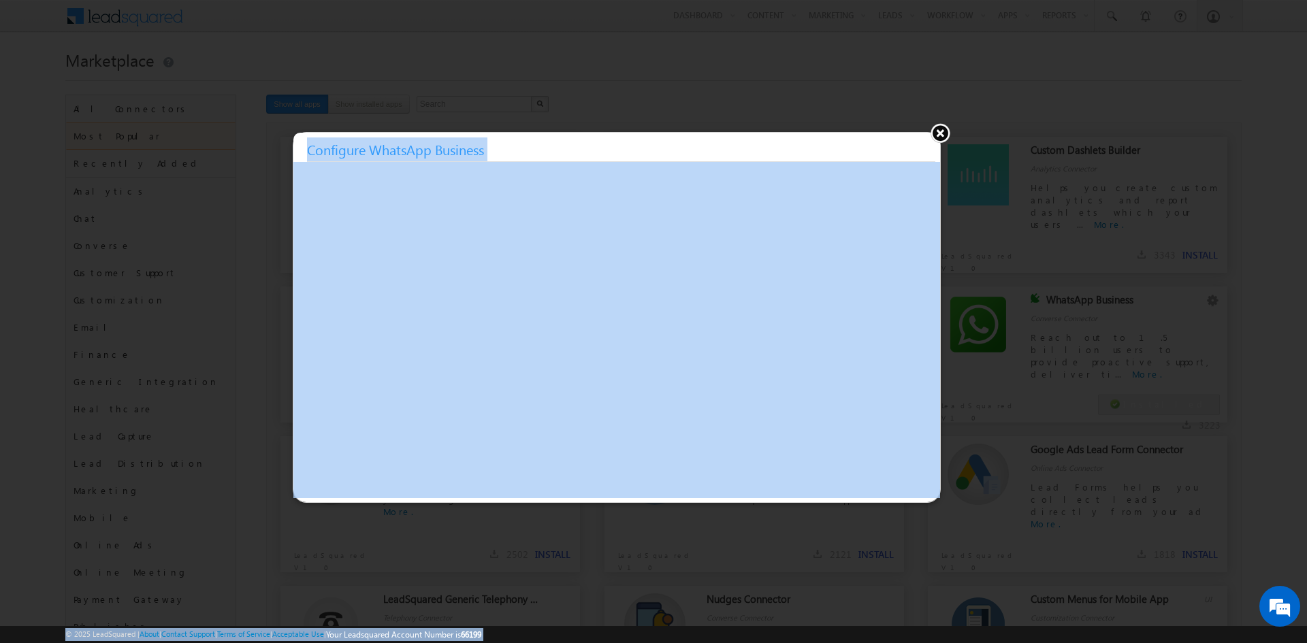
click at [946, 128] on body "Menu QA Gallabox qa@ga llabo" at bounding box center [653, 557] width 1307 height 1114
click at [933, 146] on h3 "Configure WhatsApp Business" at bounding box center [621, 149] width 628 height 24
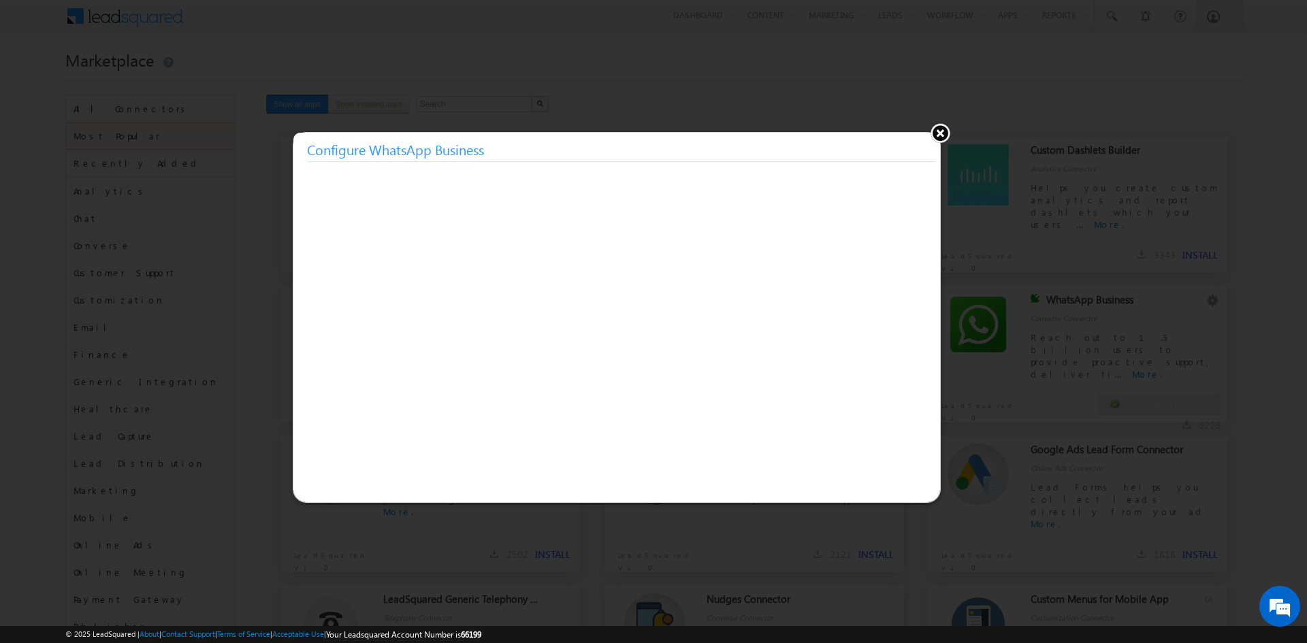
click at [936, 132] on button at bounding box center [940, 132] width 20 height 20
